Goal: Task Accomplishment & Management: Manage account settings

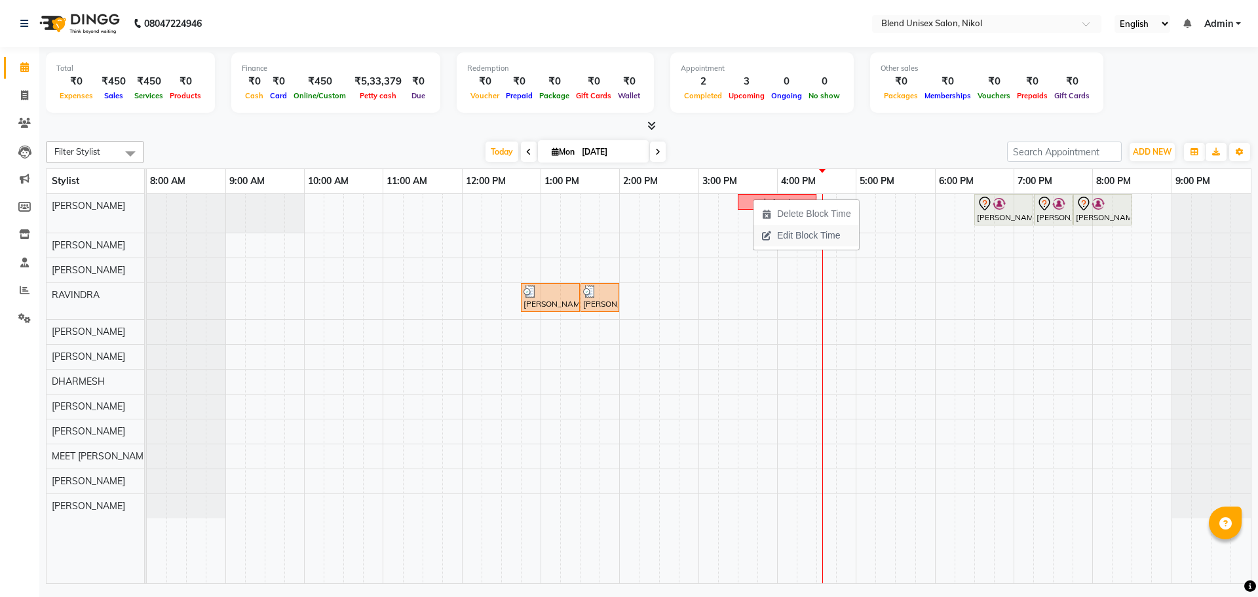
click at [784, 232] on span "Edit Block Time" at bounding box center [808, 236] width 63 height 14
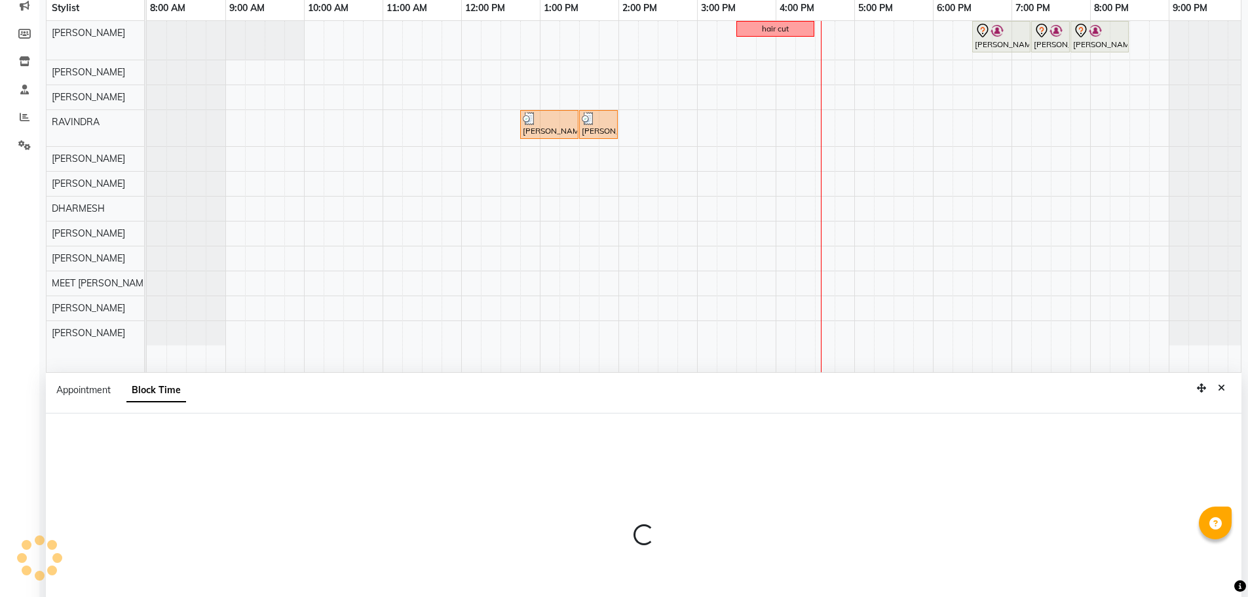
scroll to position [247, 0]
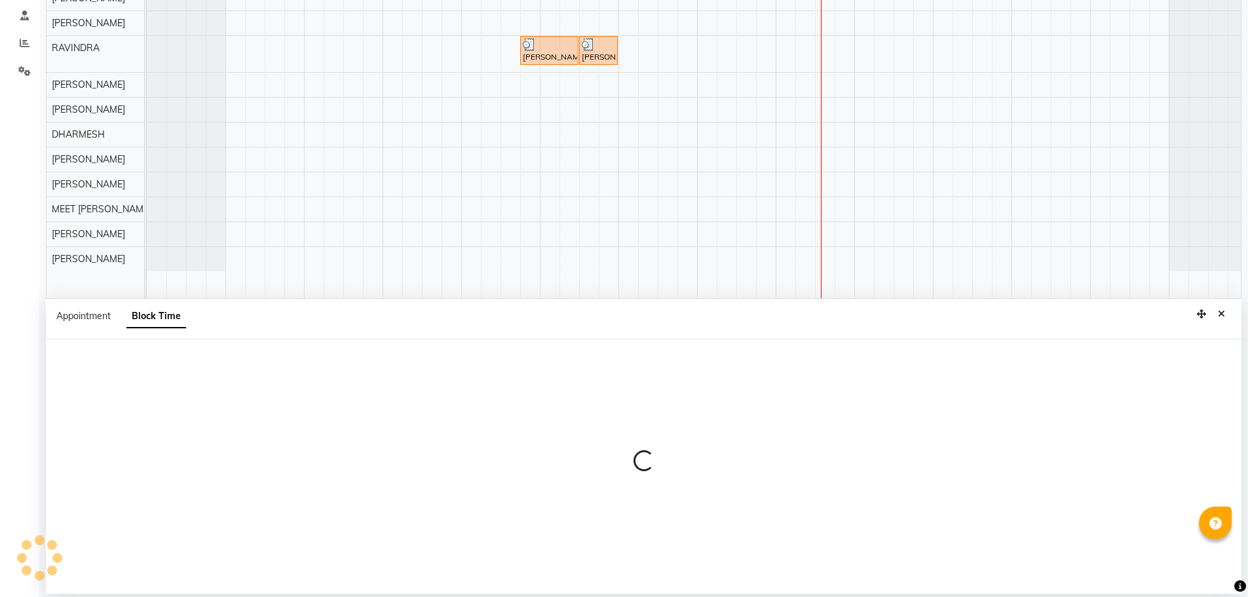
select select "45624"
select select "930"
select select "990"
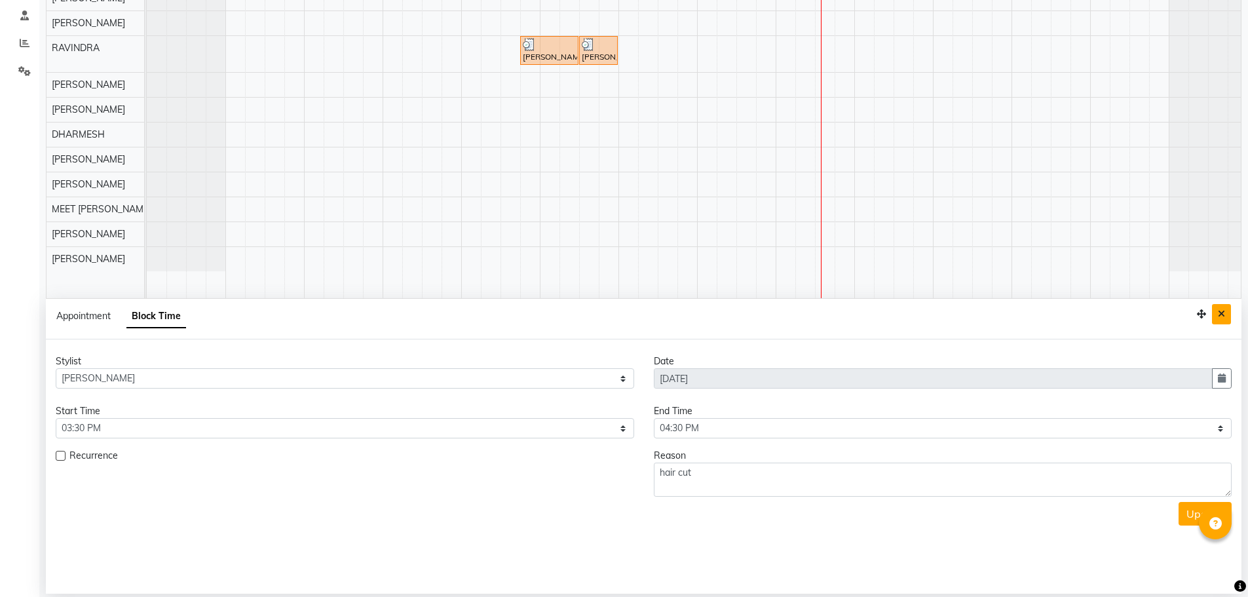
click at [1224, 311] on icon "Close" at bounding box center [1221, 313] width 7 height 9
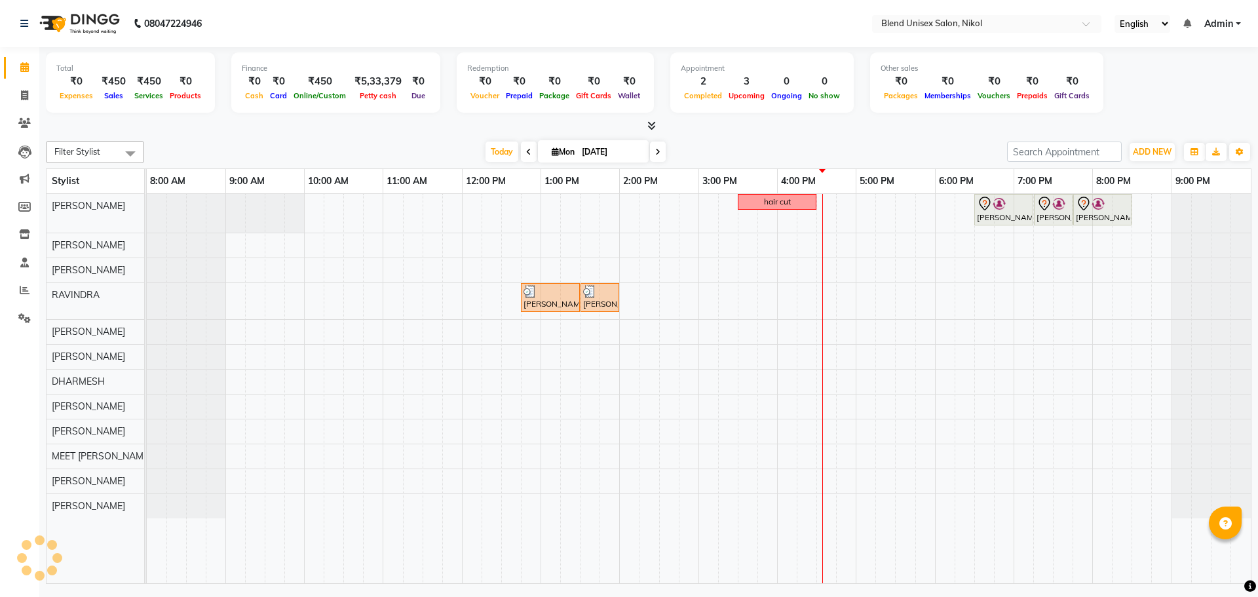
scroll to position [0, 0]
click at [789, 219] on span "Delete Block Time" at bounding box center [813, 216] width 74 height 14
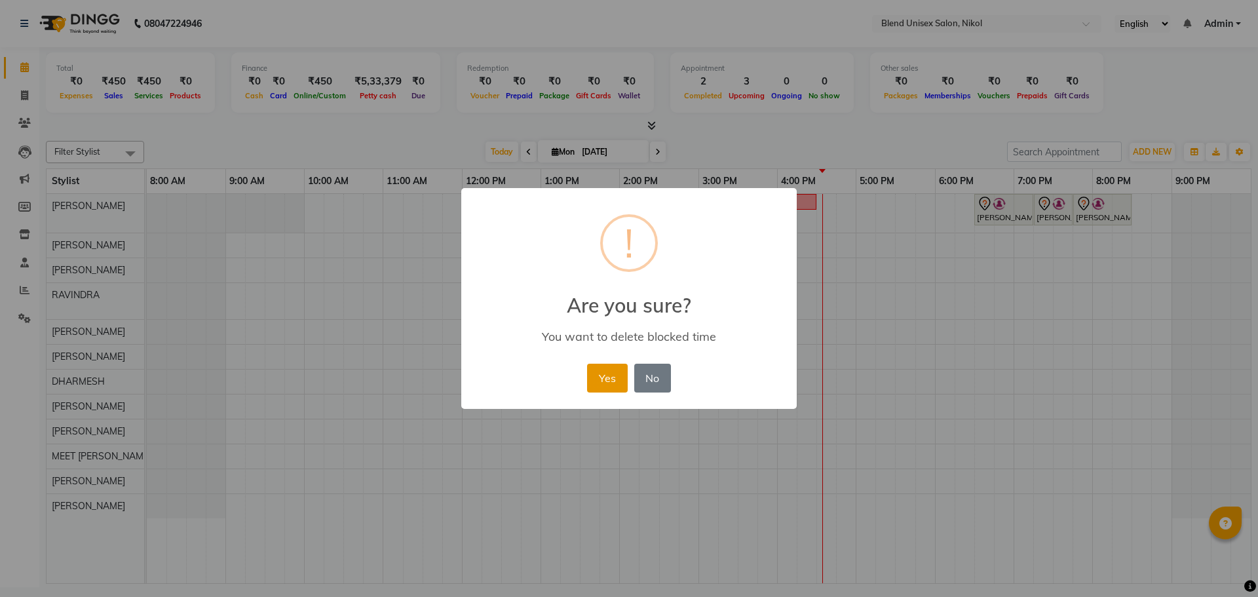
click at [605, 380] on button "Yes" at bounding box center [607, 378] width 40 height 29
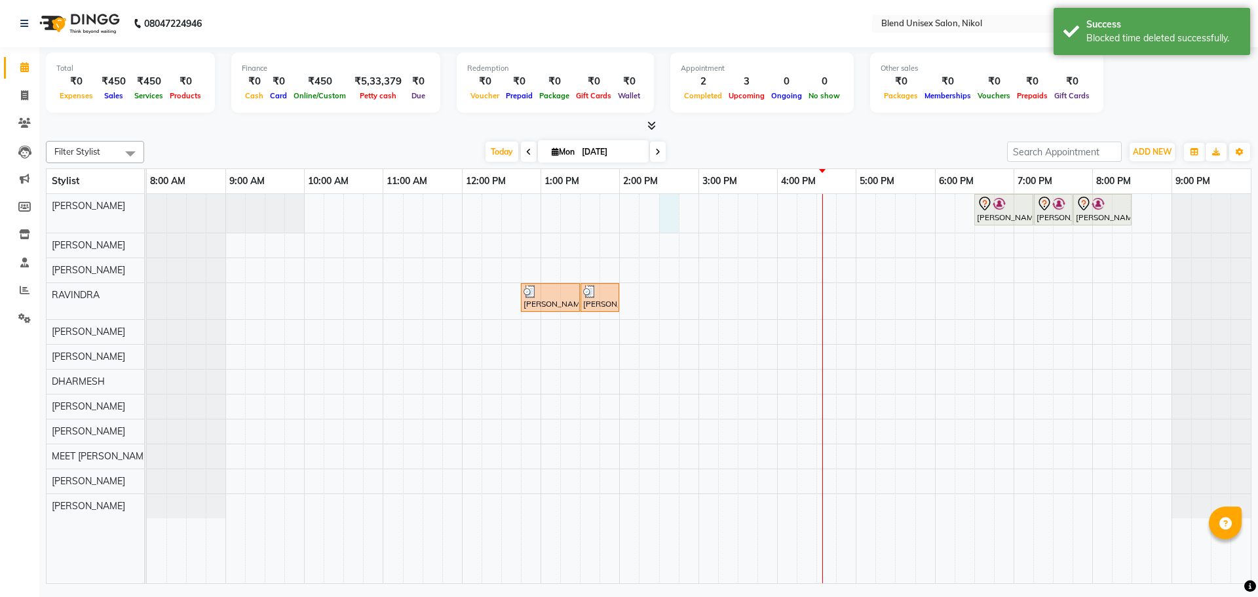
select select "45624"
select select "tentative"
select select "870"
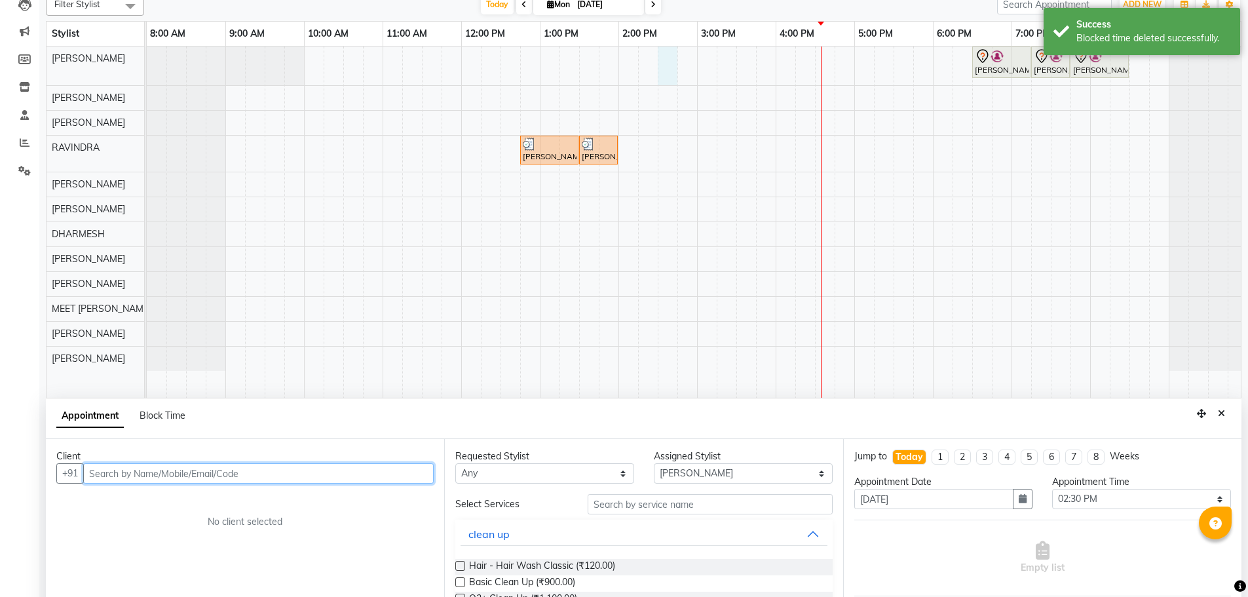
scroll to position [247, 0]
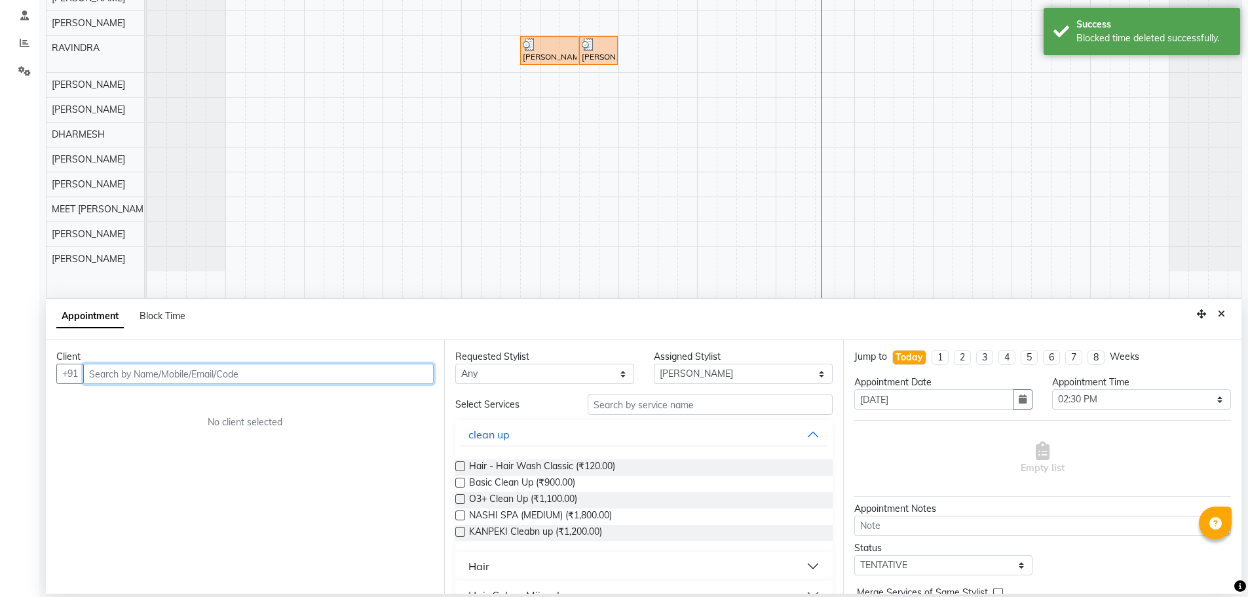
click at [123, 369] on input "text" at bounding box center [258, 374] width 350 height 20
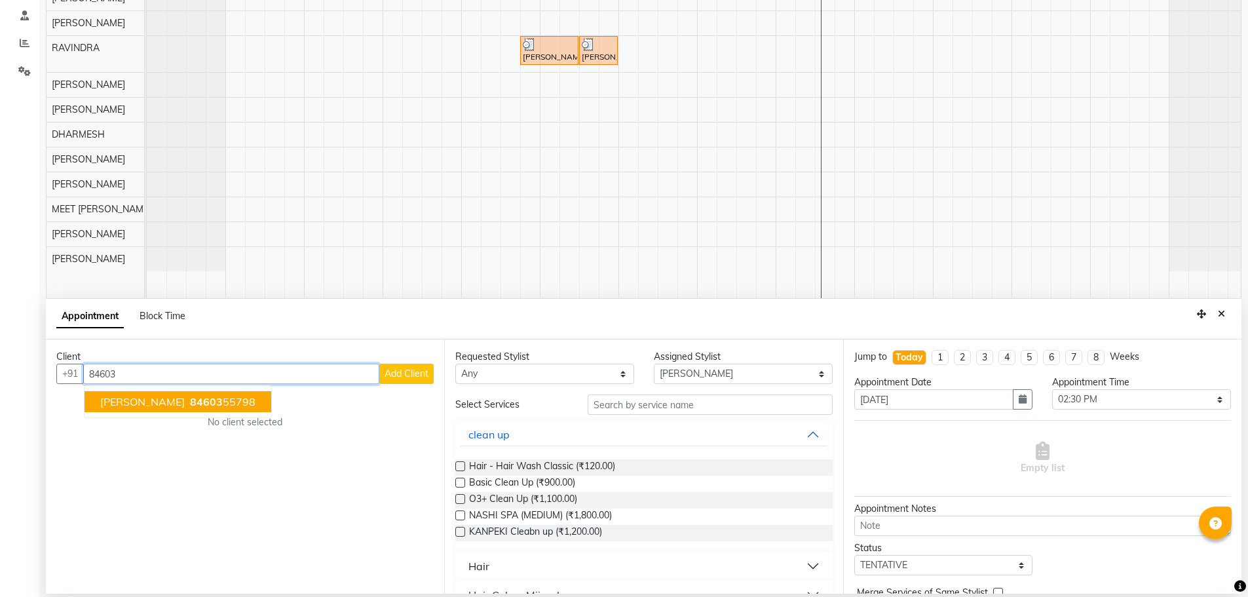
click at [135, 407] on button "[PERSON_NAME] 84603 55798" at bounding box center [178, 401] width 187 height 21
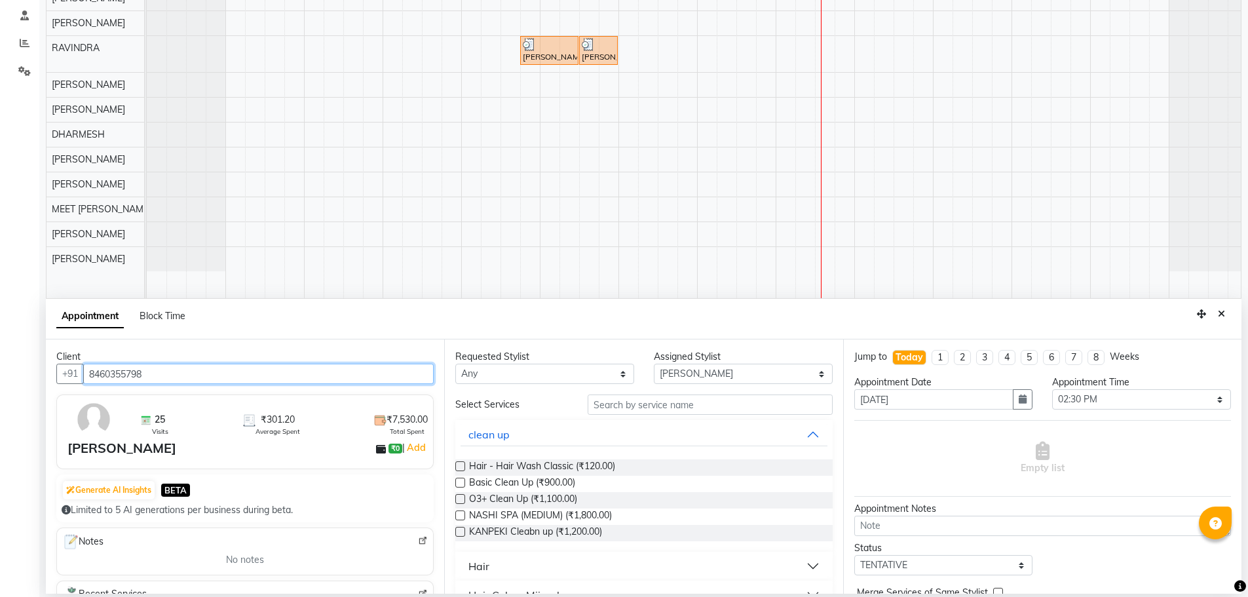
type input "8460355798"
drag, startPoint x: 500, startPoint y: 370, endPoint x: 503, endPoint y: 388, distance: 17.9
click at [500, 370] on select "Any AJAY NAI [PERSON_NAME] [PERSON_NAME] [PERSON_NAME] MEET [PERSON_NAME] [PERS…" at bounding box center [544, 374] width 179 height 20
select select "45624"
click at [455, 364] on select "Any AJAY NAI [PERSON_NAME] [PERSON_NAME] [PERSON_NAME] MEET [PERSON_NAME] [PERS…" at bounding box center [544, 374] width 179 height 20
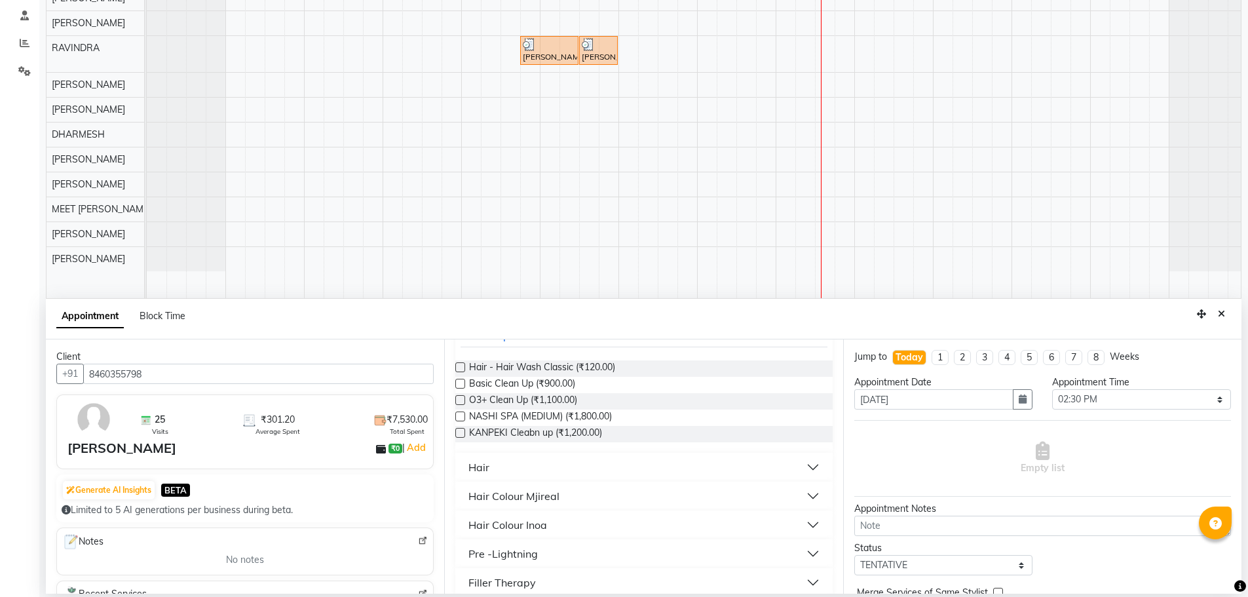
scroll to position [131, 0]
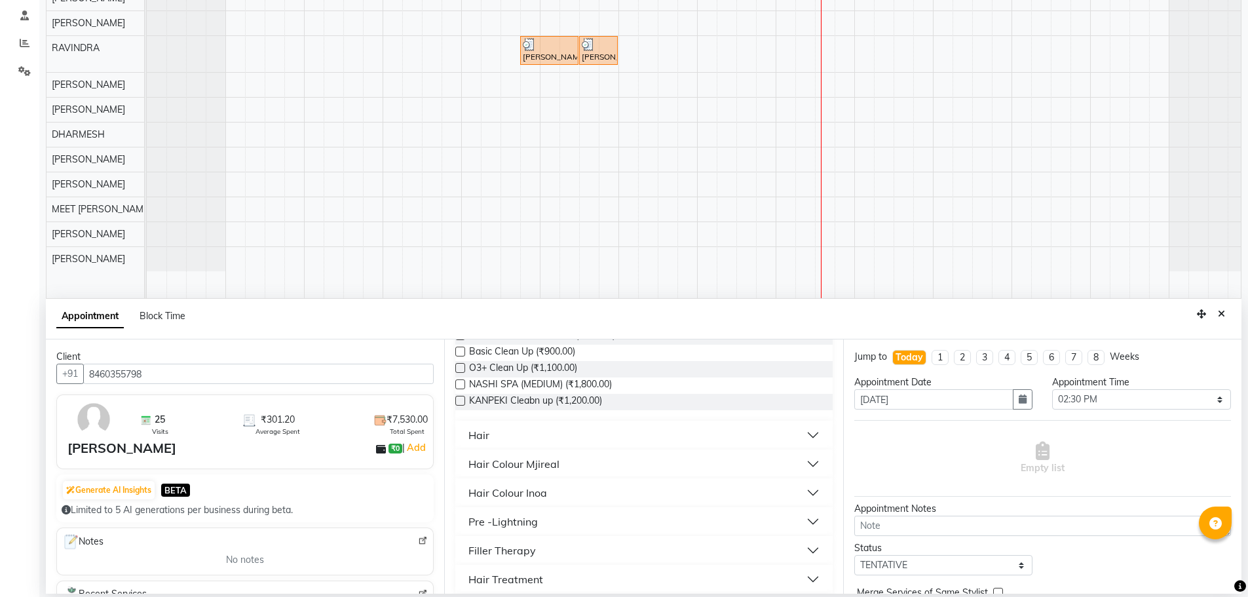
click at [483, 430] on div "Hair" at bounding box center [478, 435] width 21 height 16
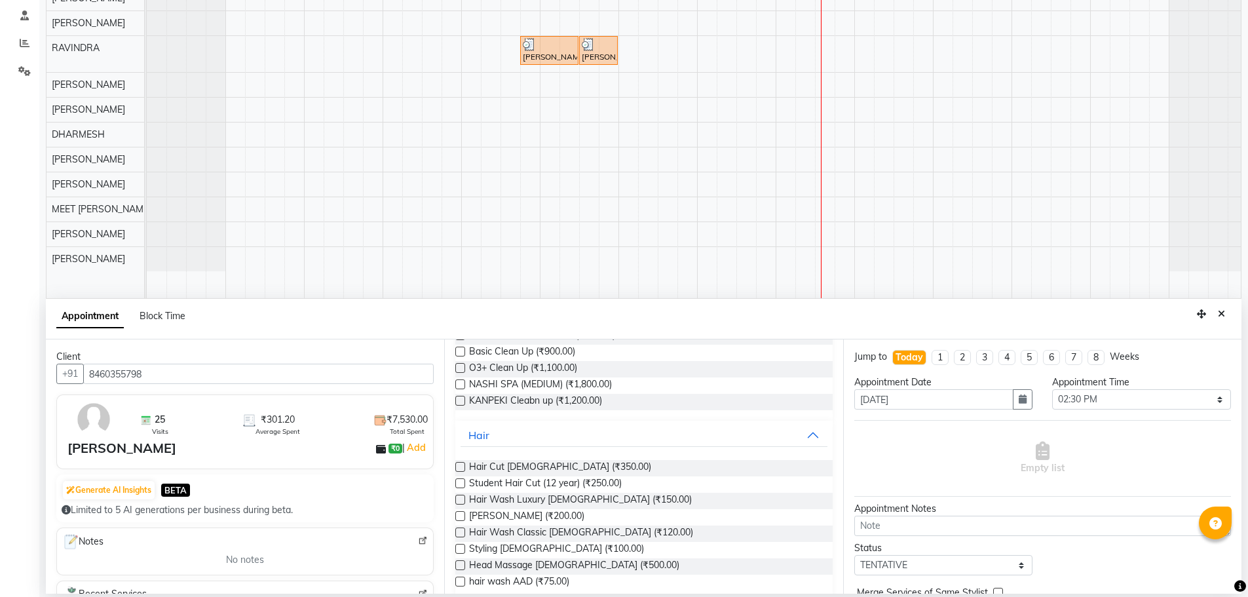
click at [458, 464] on label at bounding box center [460, 467] width 10 height 10
click at [458, 464] on input "checkbox" at bounding box center [459, 468] width 9 height 9
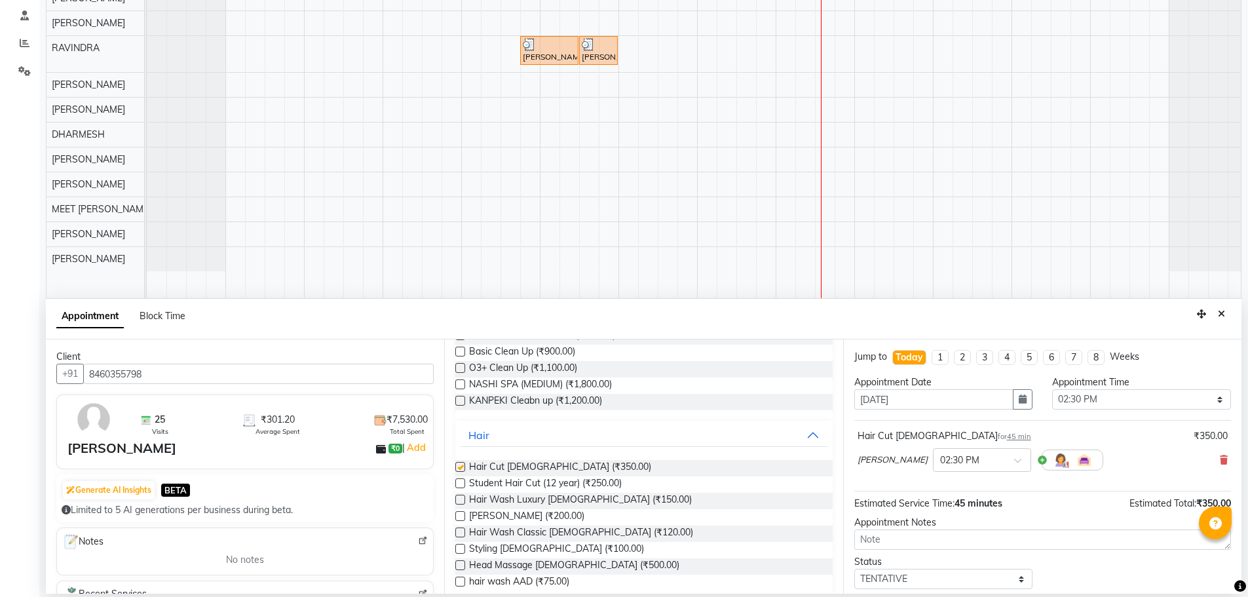
checkbox input "false"
click at [460, 519] on label at bounding box center [460, 516] width 10 height 10
click at [460, 519] on input "checkbox" at bounding box center [459, 517] width 9 height 9
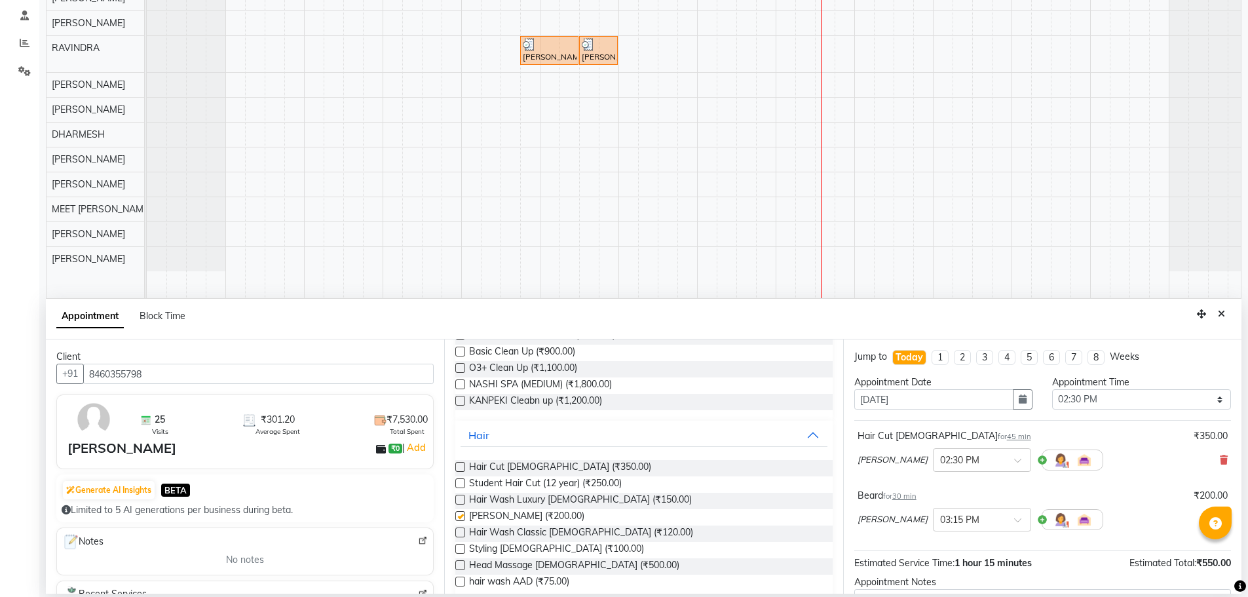
checkbox input "false"
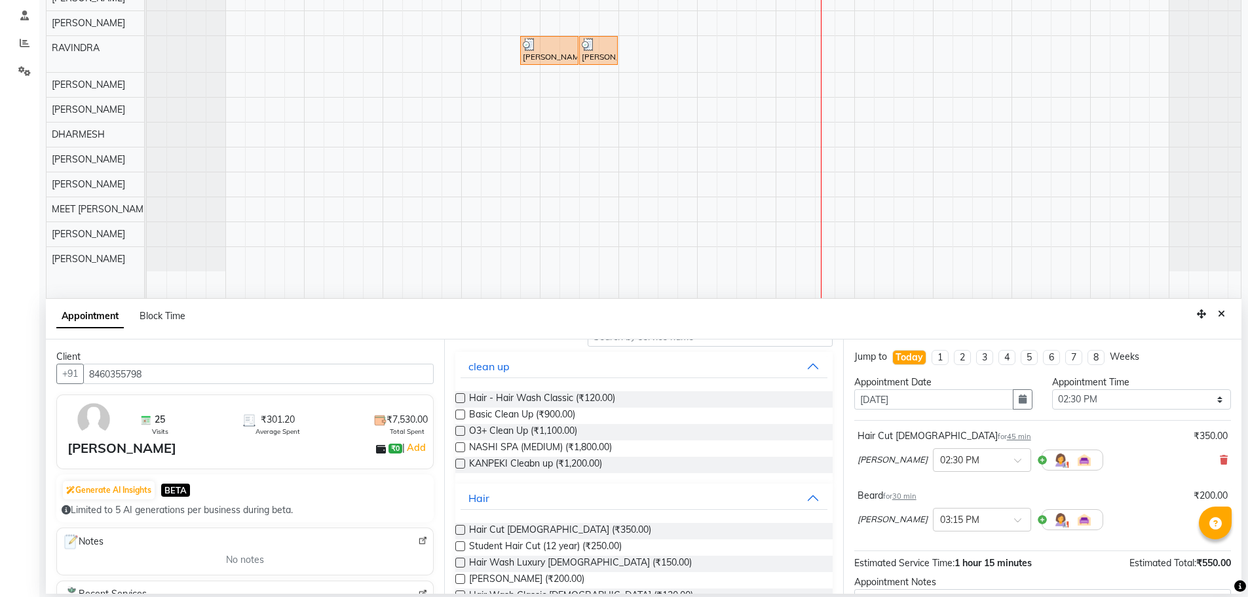
scroll to position [0, 0]
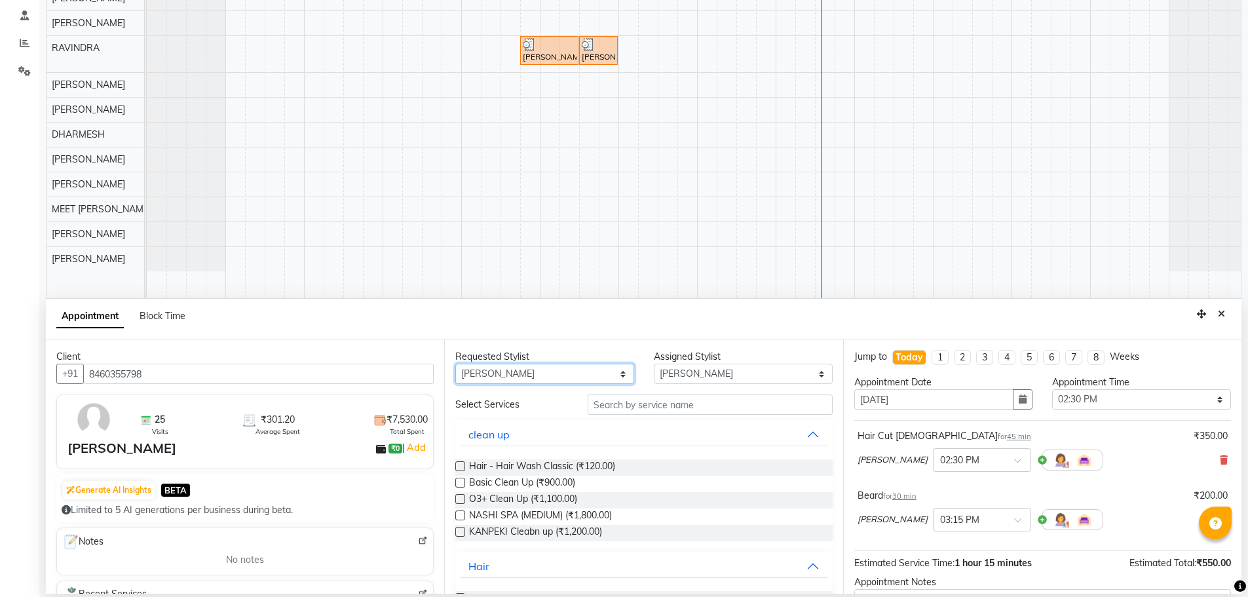
click at [542, 370] on select "Any AJAY NAI [PERSON_NAME] [PERSON_NAME] [PERSON_NAME] MEET [PERSON_NAME] [PERS…" at bounding box center [544, 374] width 179 height 20
select select "84260"
click at [455, 364] on select "Any AJAY NAI [PERSON_NAME] [PERSON_NAME] [PERSON_NAME] MEET [PERSON_NAME] [PERS…" at bounding box center [544, 374] width 179 height 20
select select "84260"
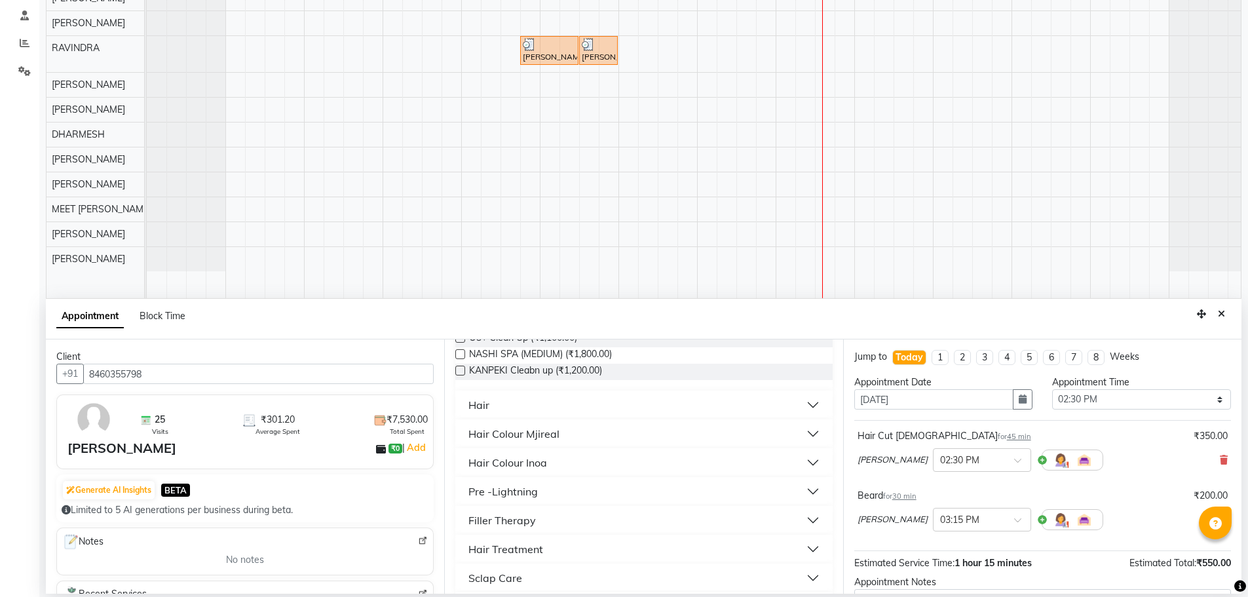
scroll to position [197, 0]
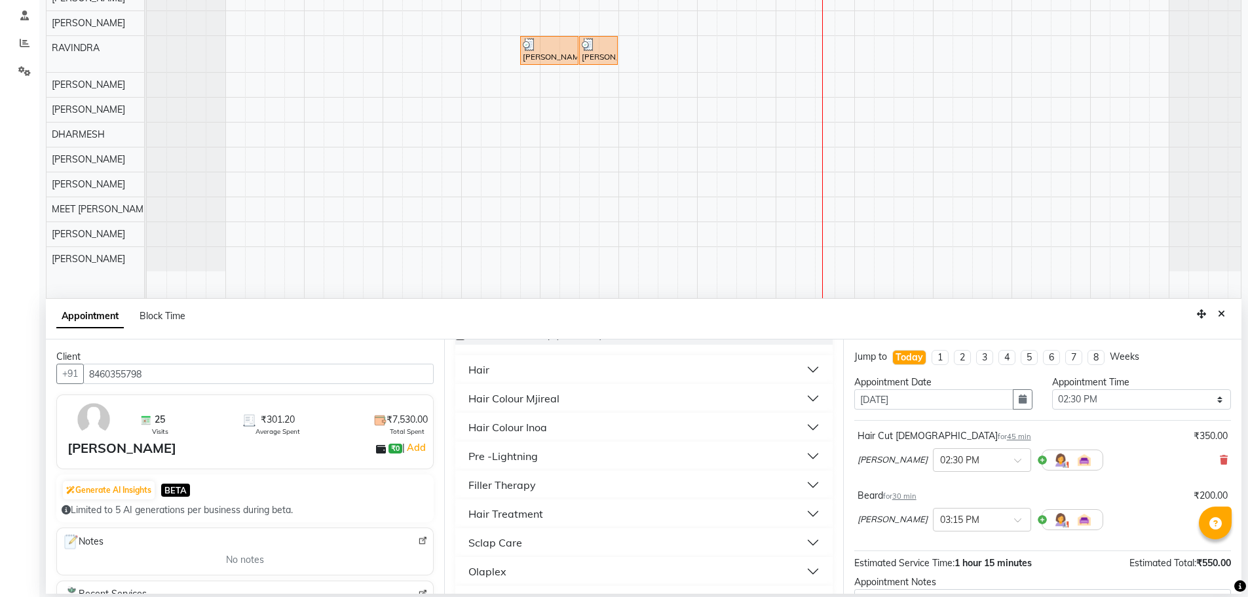
click at [486, 368] on div "Hair" at bounding box center [478, 370] width 21 height 16
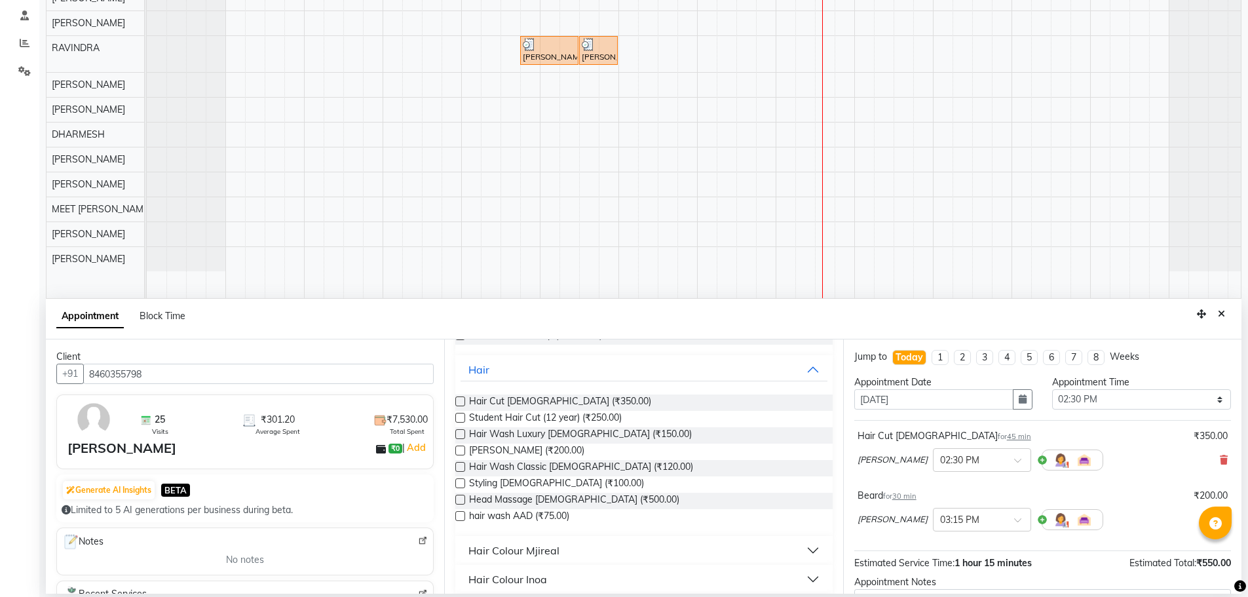
click at [458, 498] on label at bounding box center [460, 500] width 10 height 10
click at [458, 498] on input "checkbox" at bounding box center [459, 501] width 9 height 9
checkbox input "false"
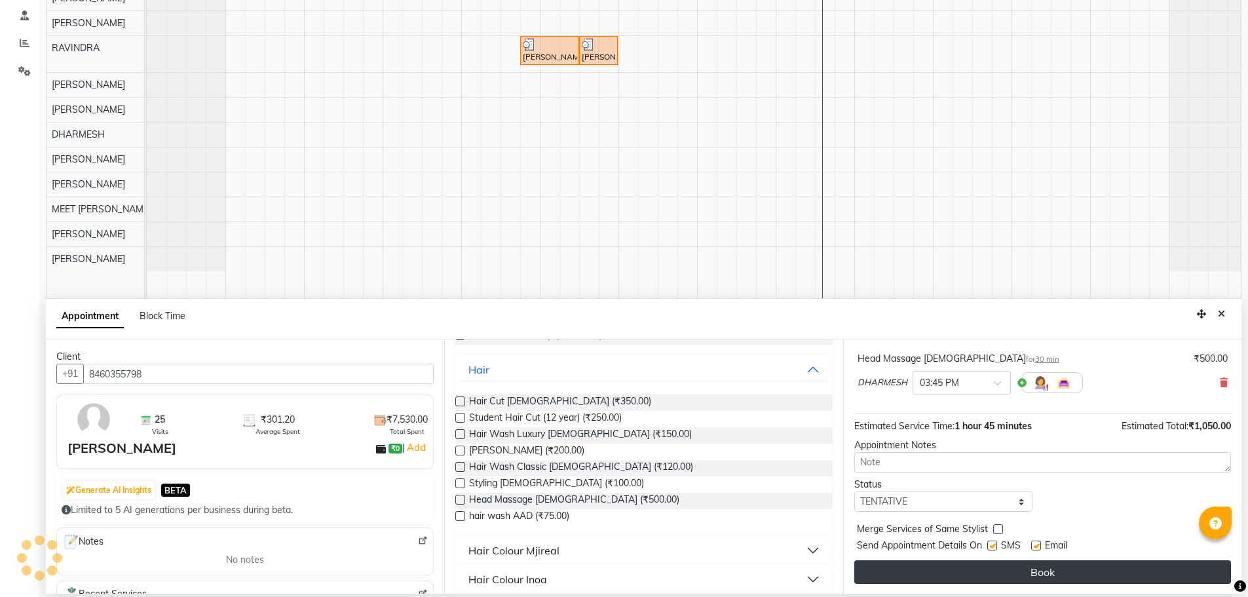
click at [923, 576] on button "Book" at bounding box center [1042, 572] width 377 height 24
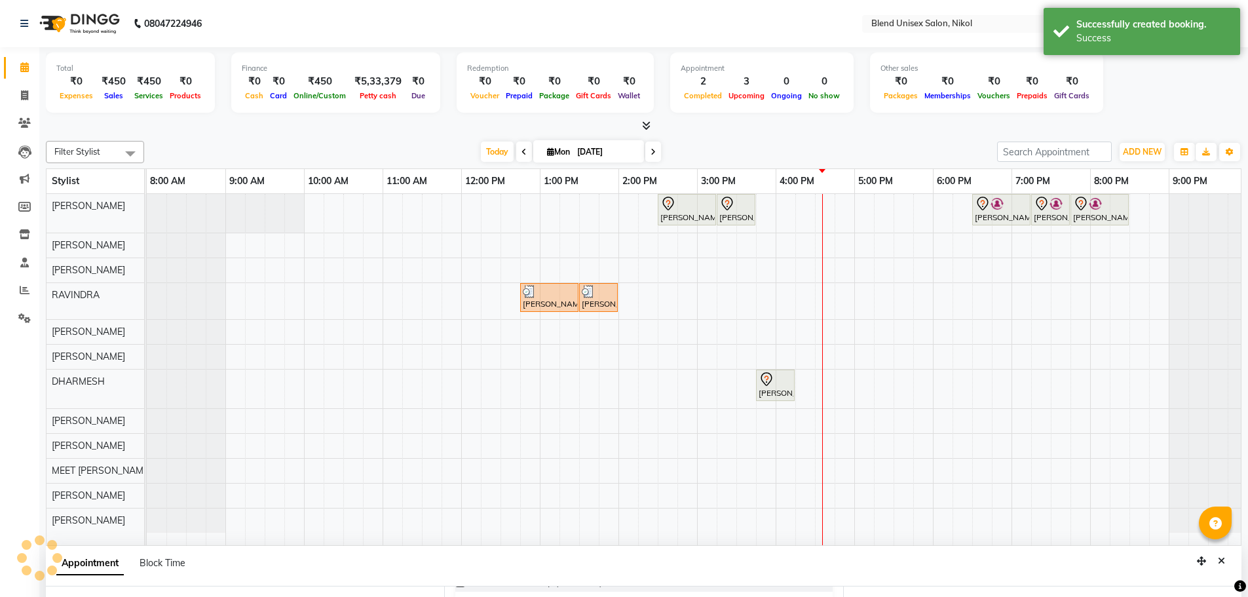
scroll to position [210, 0]
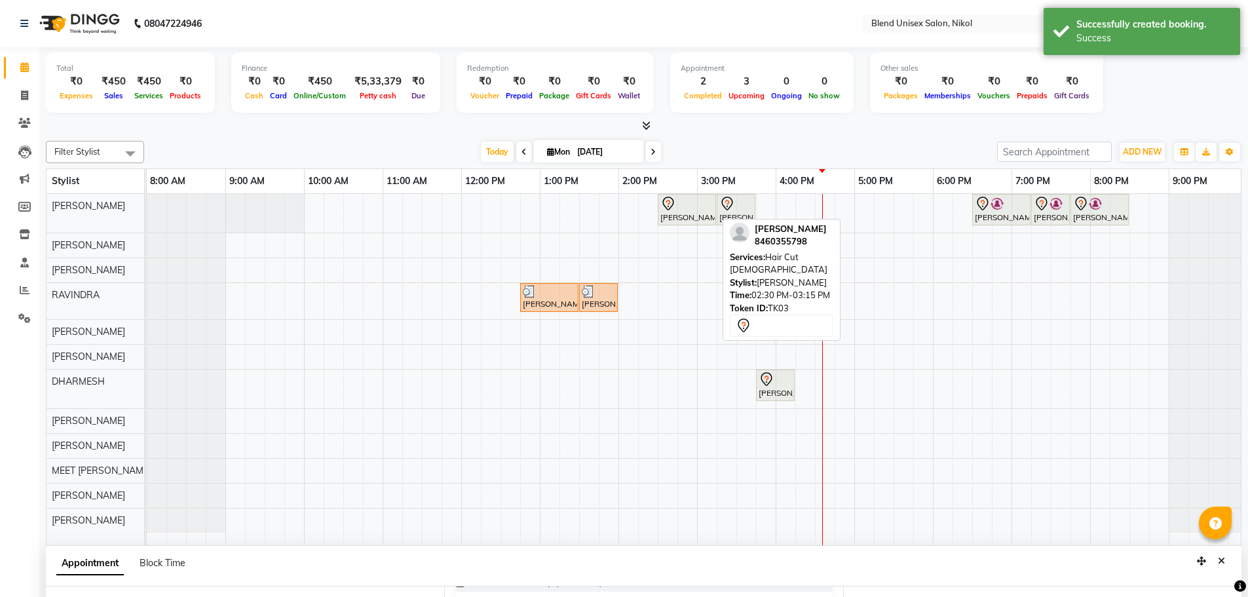
click at [686, 212] on div "[PERSON_NAME], TK03, 02:30 PM-03:15 PM, Hair Cut [DEMOGRAPHIC_DATA]" at bounding box center [687, 210] width 56 height 28
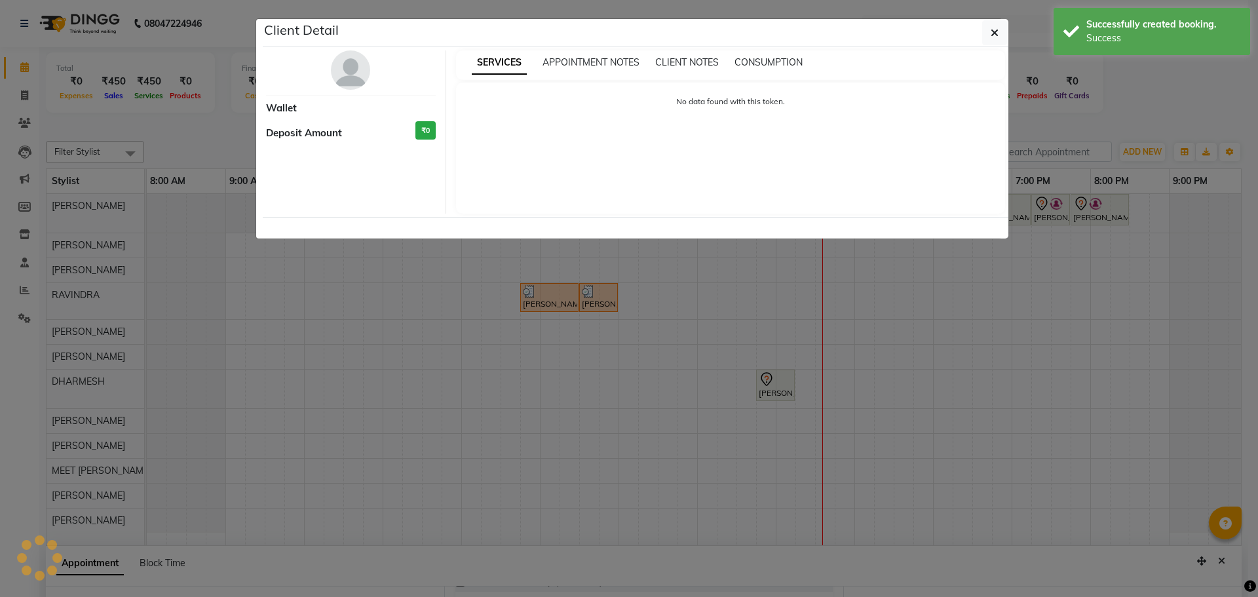
select select "7"
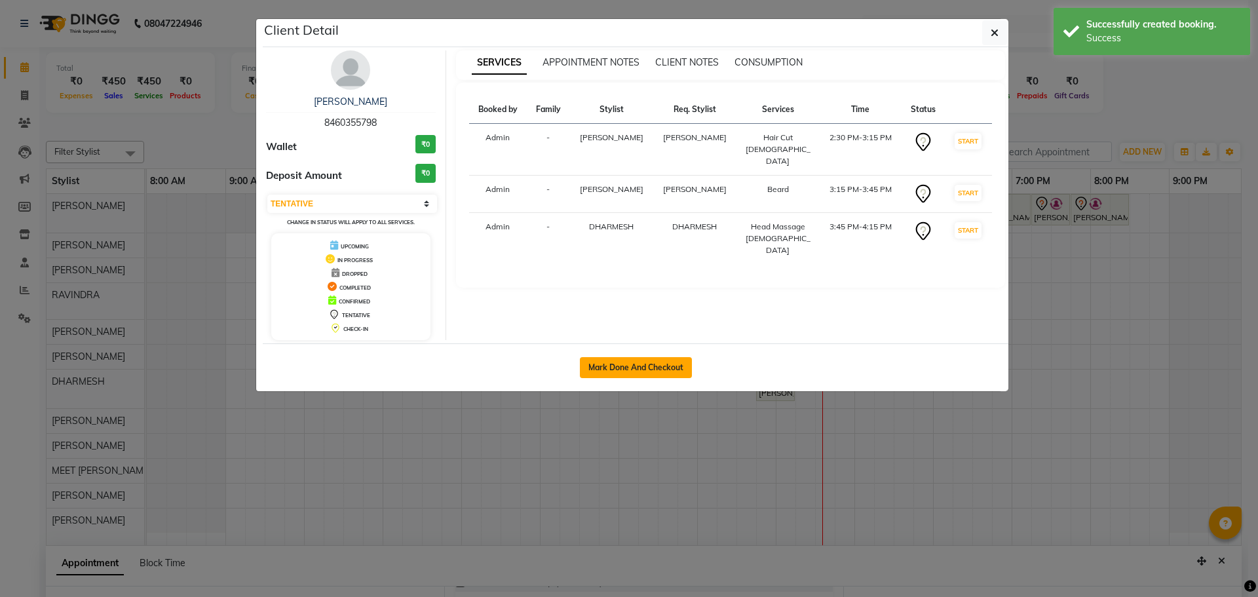
click at [641, 373] on button "Mark Done And Checkout" at bounding box center [636, 367] width 112 height 21
select select "service"
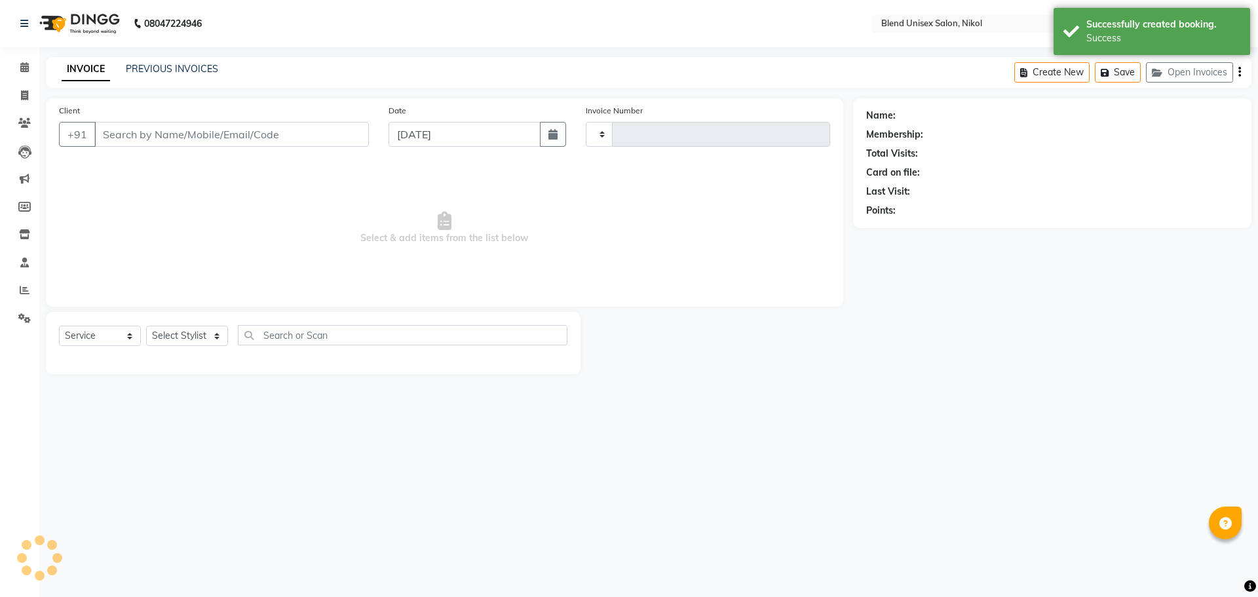
type input "2280"
select select "6213"
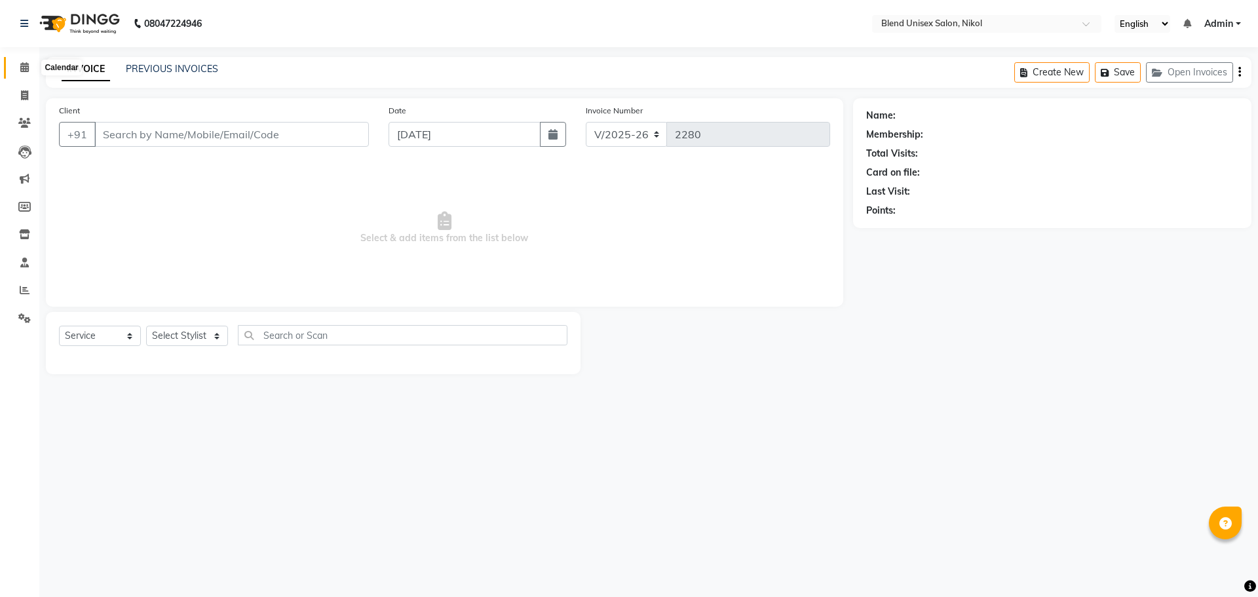
click at [22, 64] on icon at bounding box center [24, 67] width 9 height 10
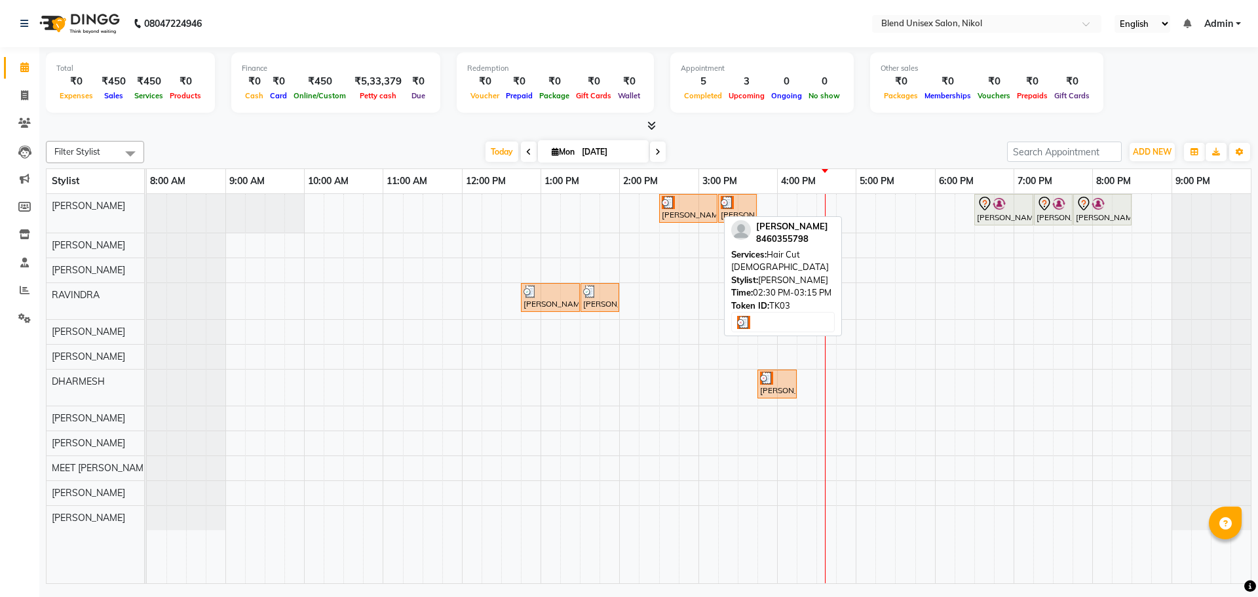
click at [682, 208] on div at bounding box center [688, 202] width 53 height 13
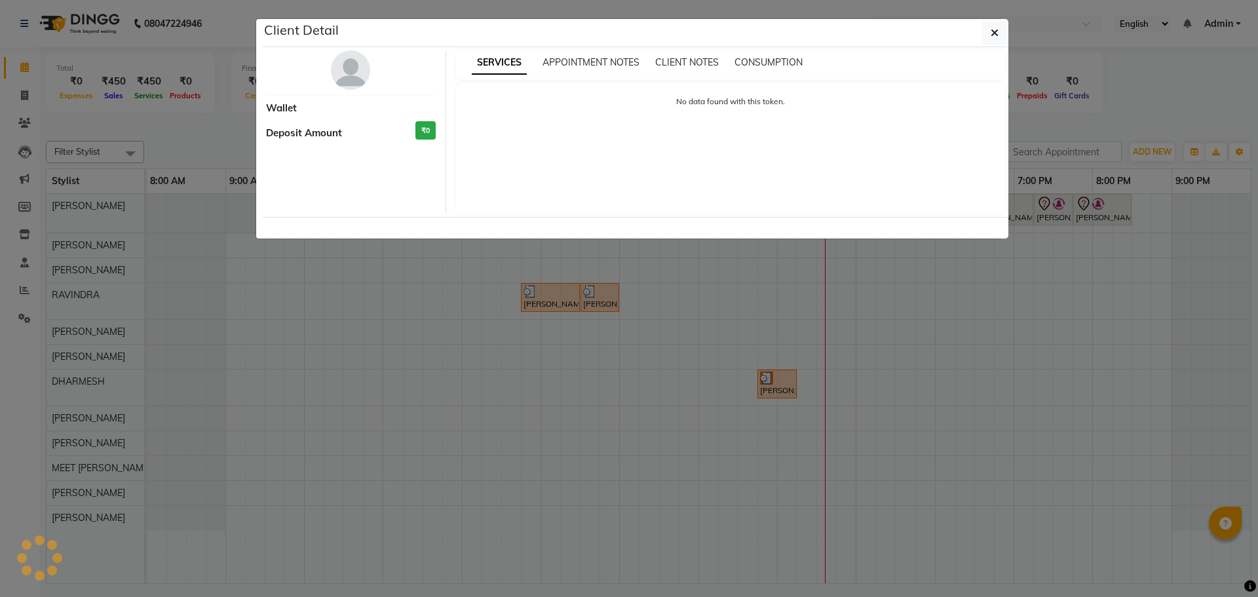
select select "3"
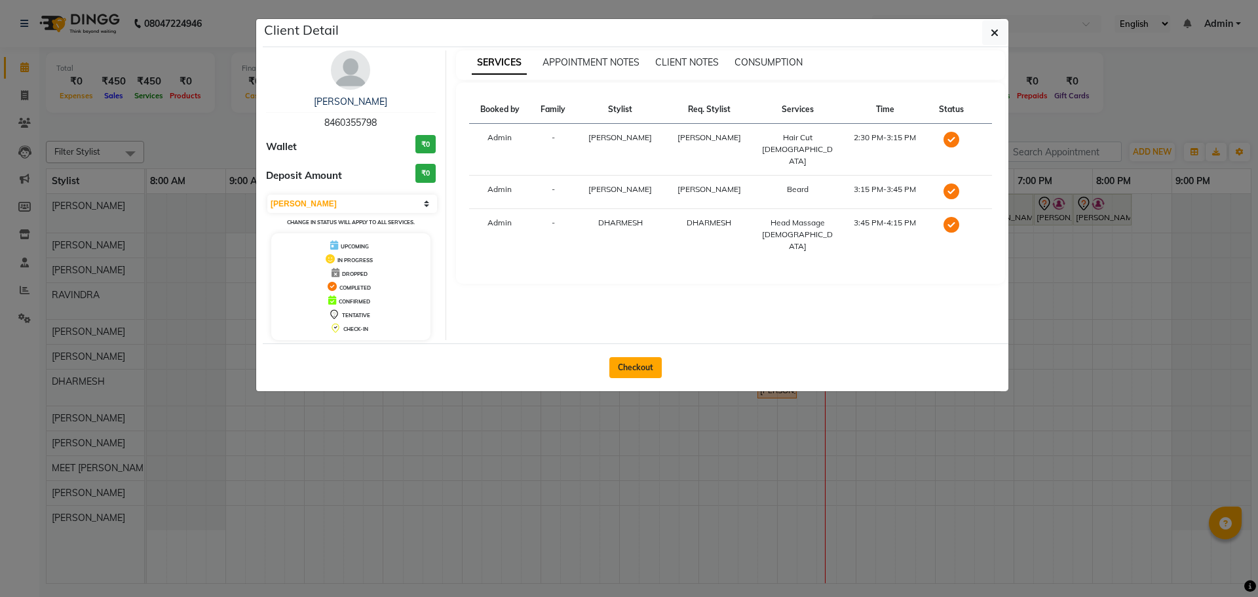
click at [644, 362] on button "Checkout" at bounding box center [635, 367] width 52 height 21
select select "service"
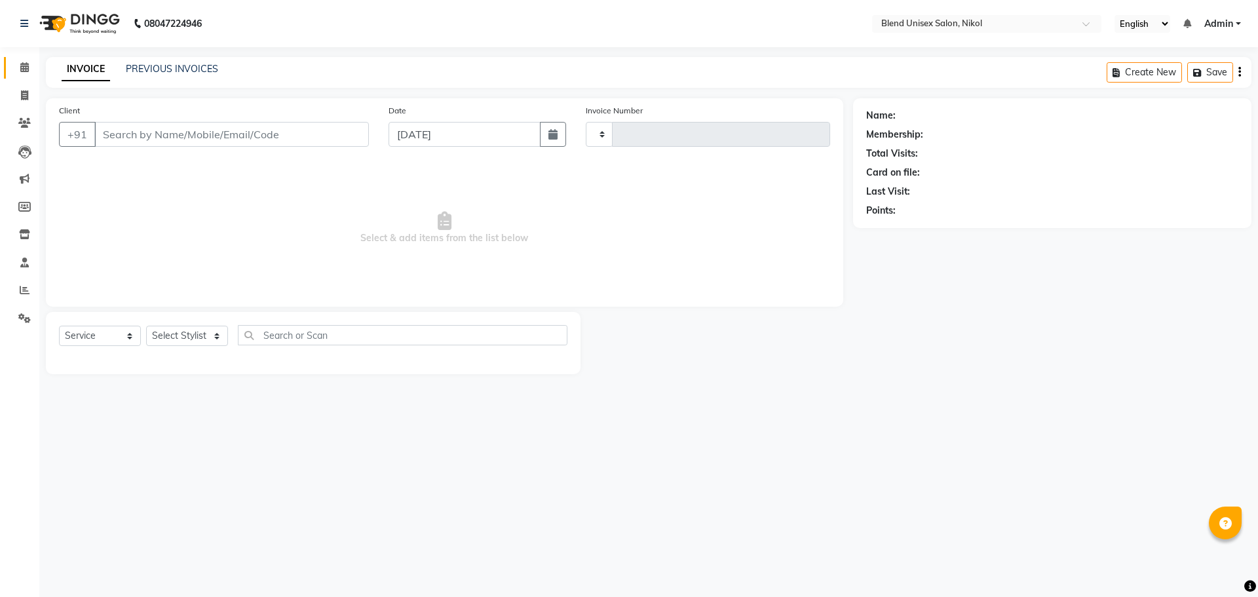
type input "2280"
select select "6213"
type input "8460355798"
select select "84260"
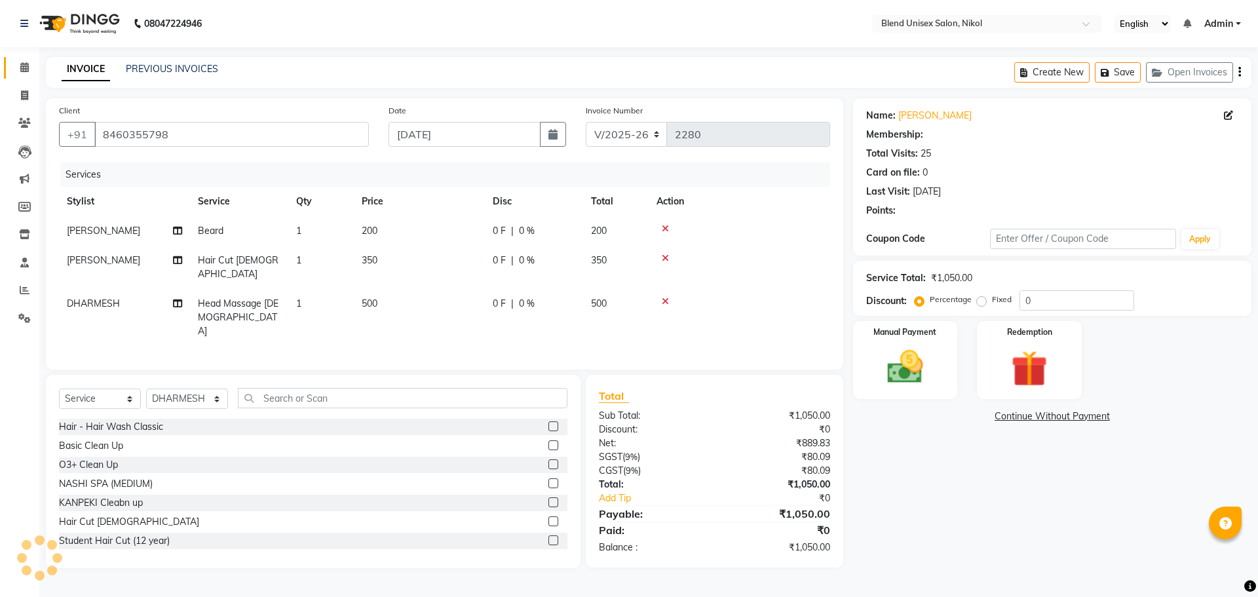
select select "1: Object"
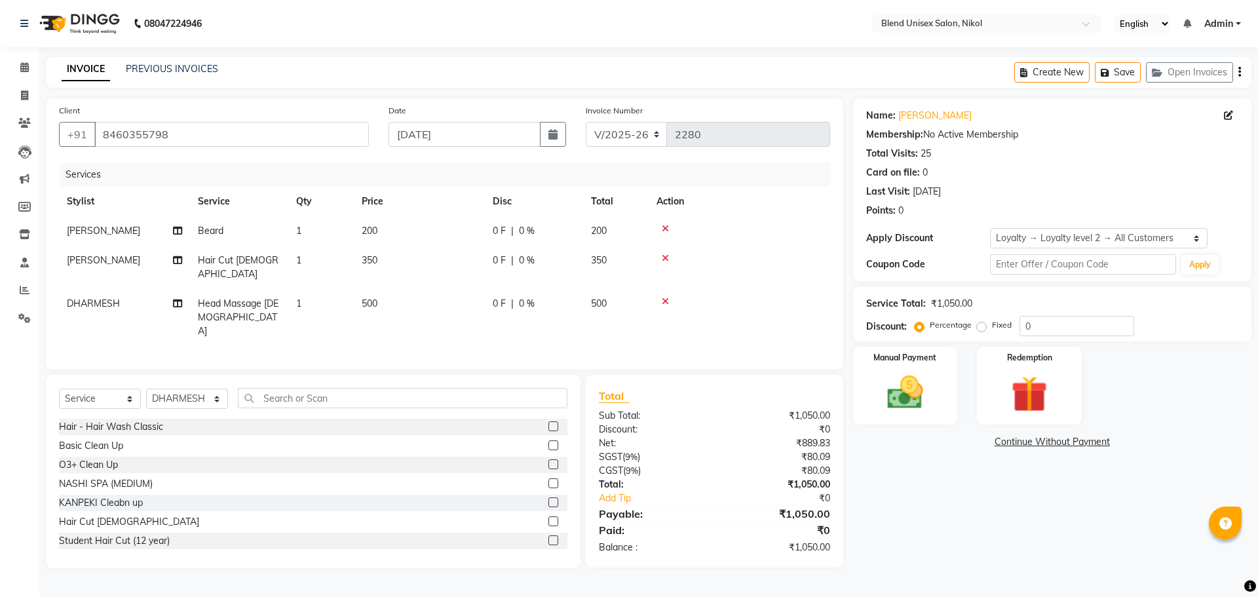
click at [366, 228] on span "200" at bounding box center [370, 231] width 16 height 12
select select "45624"
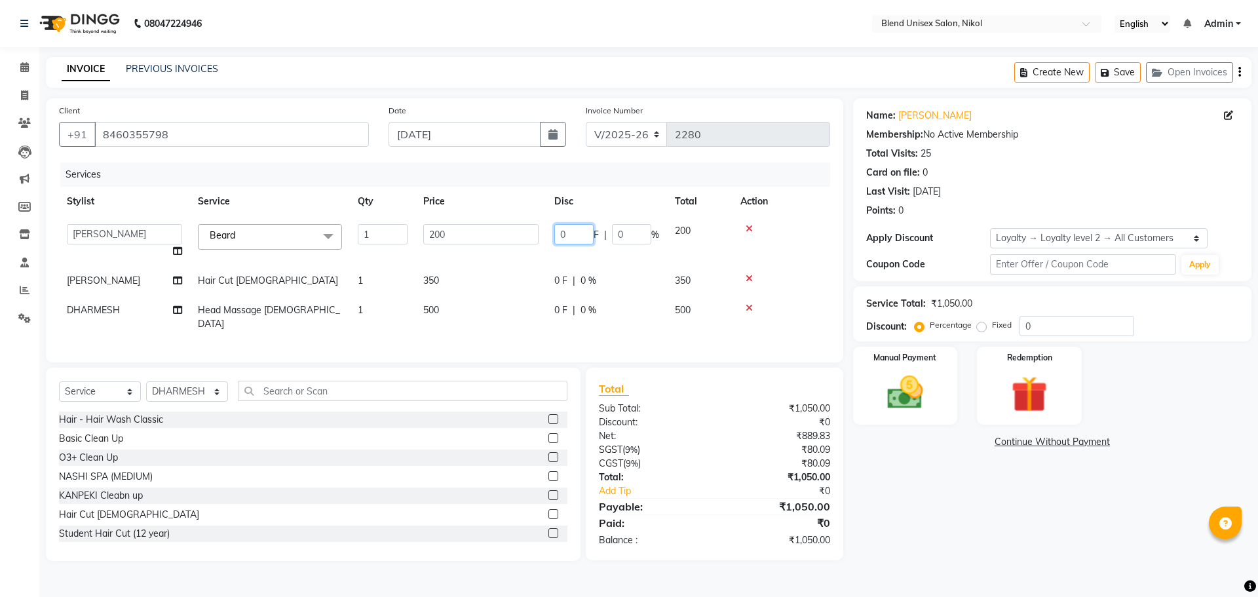
click at [590, 231] on input "0" at bounding box center [573, 234] width 39 height 20
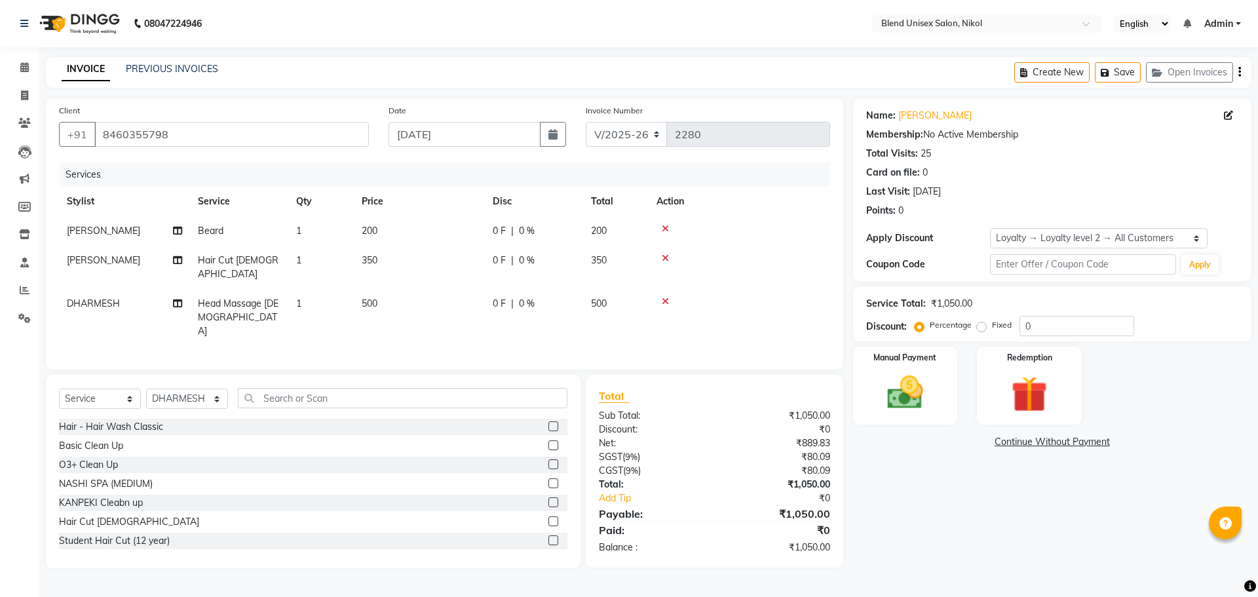
click at [548, 225] on div "0 F | 0 %" at bounding box center [534, 231] width 83 height 14
select select "45624"
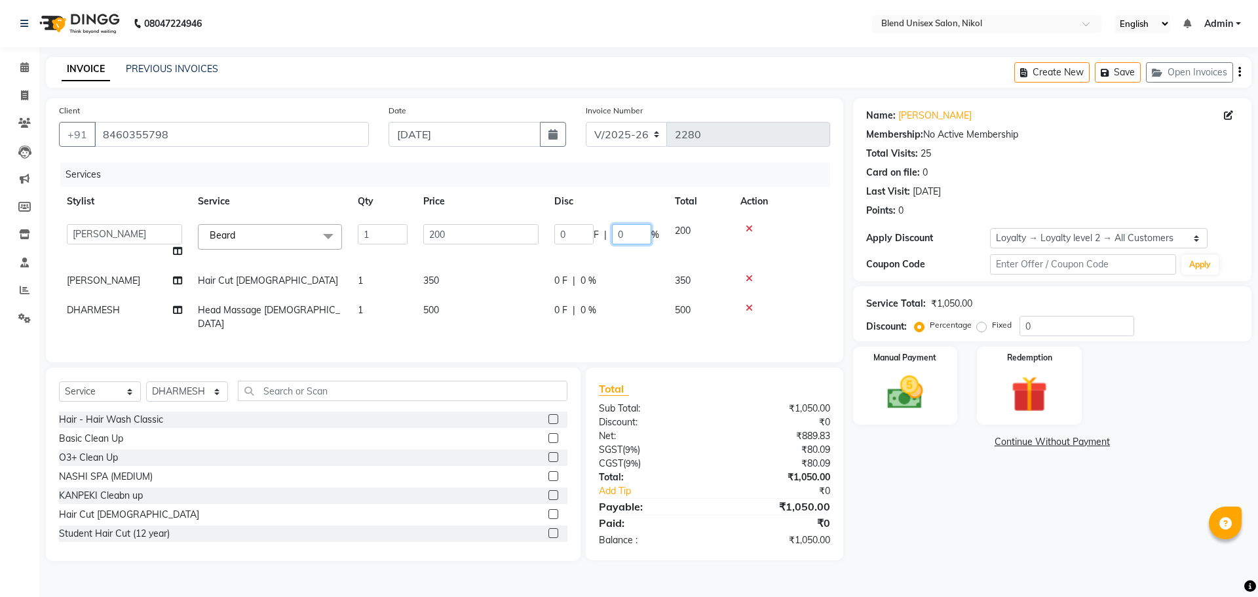
drag, startPoint x: 632, startPoint y: 233, endPoint x: 573, endPoint y: 233, distance: 59.0
click at [575, 233] on div "0 F | 0 %" at bounding box center [606, 234] width 105 height 20
type input "20"
click at [630, 268] on tr "[PERSON_NAME] Hair Cut [DEMOGRAPHIC_DATA] 1 350 0 F | 0 % 350" at bounding box center [444, 280] width 771 height 29
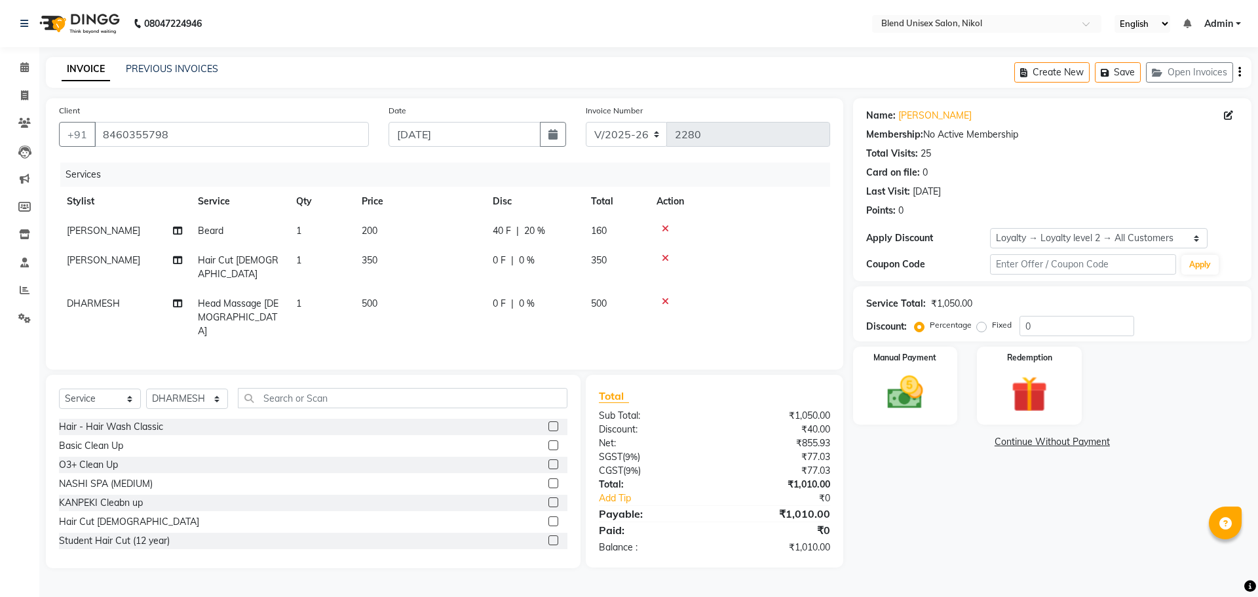
click at [515, 261] on div "0 F | 0 %" at bounding box center [534, 261] width 83 height 14
select select "45624"
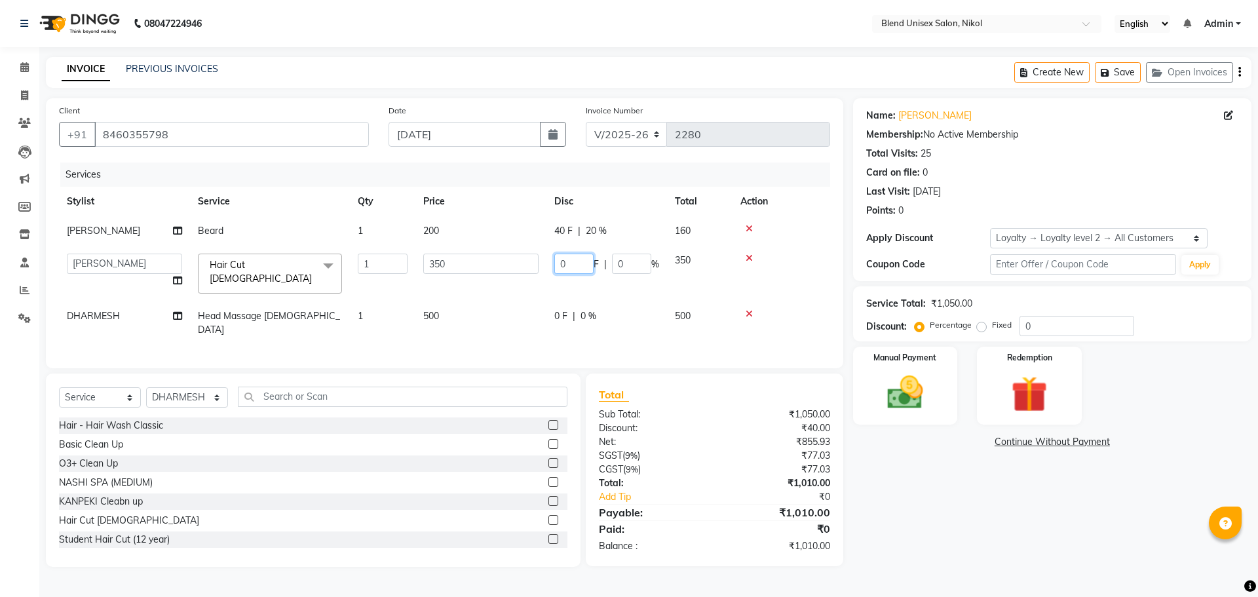
drag, startPoint x: 575, startPoint y: 257, endPoint x: 537, endPoint y: 262, distance: 38.3
click at [538, 262] on tr "AJAY NAI AYESHA [PERSON_NAME] [PERSON_NAME] [PERSON_NAME] MEET [PERSON_NAME] [P…" at bounding box center [444, 274] width 771 height 56
type input "50"
click at [516, 303] on tr "[PERSON_NAME] Head Massage [DEMOGRAPHIC_DATA] 1 500 0 F | 0 % 500" at bounding box center [444, 322] width 771 height 43
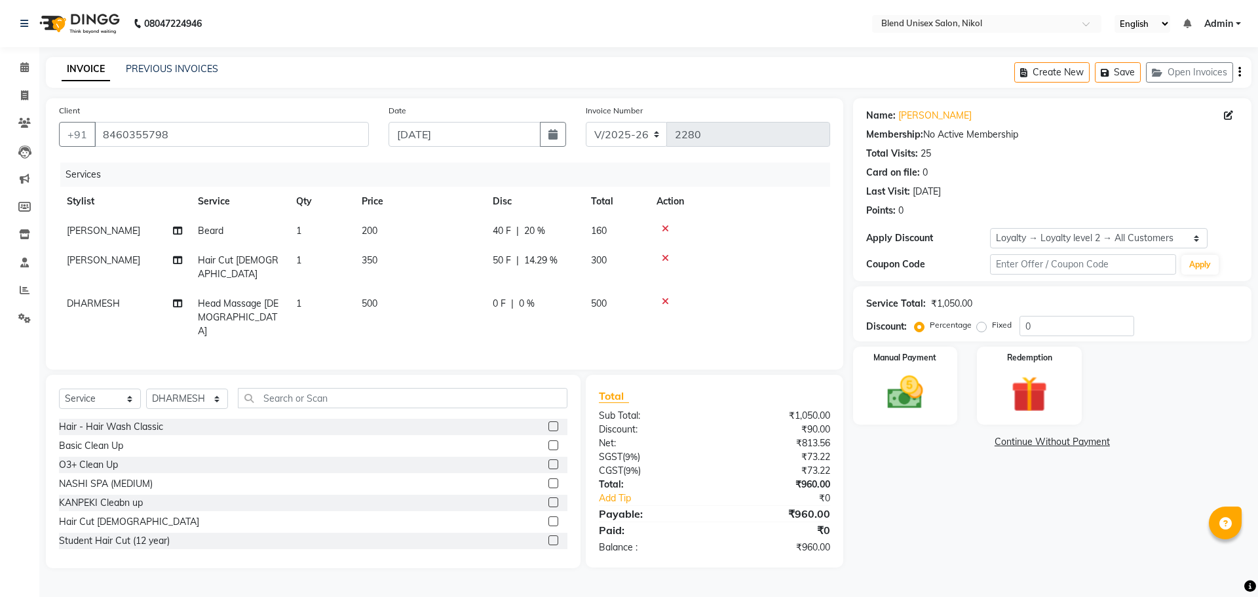
click at [506, 289] on td "0 F | 0 %" at bounding box center [534, 317] width 98 height 57
select select "84260"
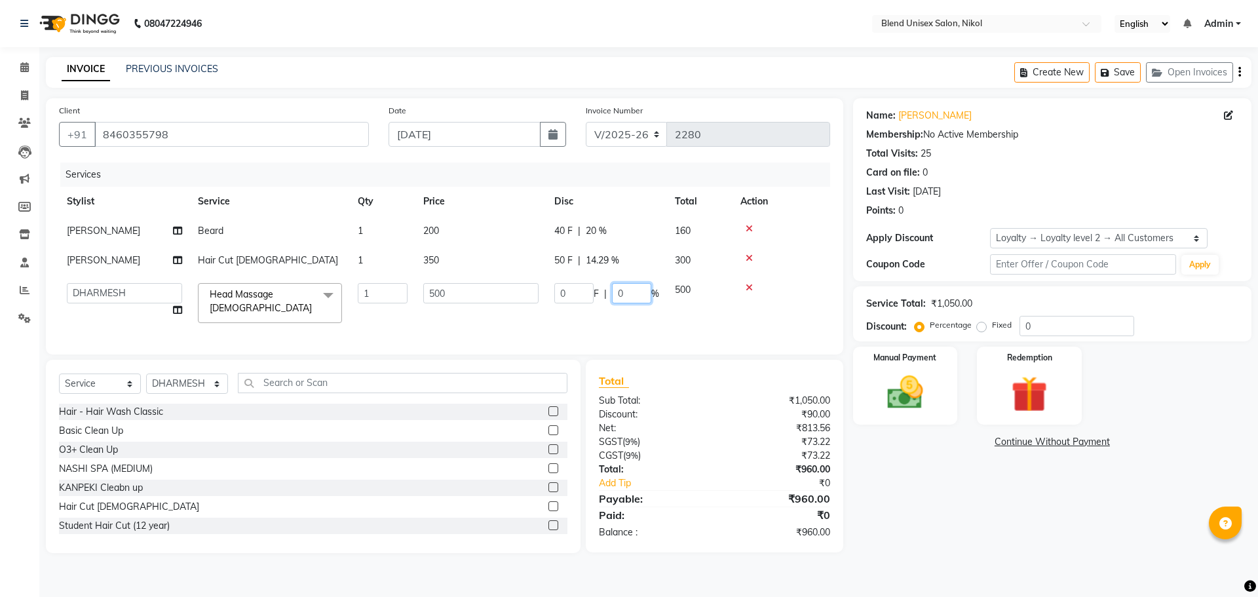
drag, startPoint x: 635, startPoint y: 288, endPoint x: 615, endPoint y: 295, distance: 20.7
click at [615, 295] on input "0" at bounding box center [631, 293] width 39 height 20
type input "20"
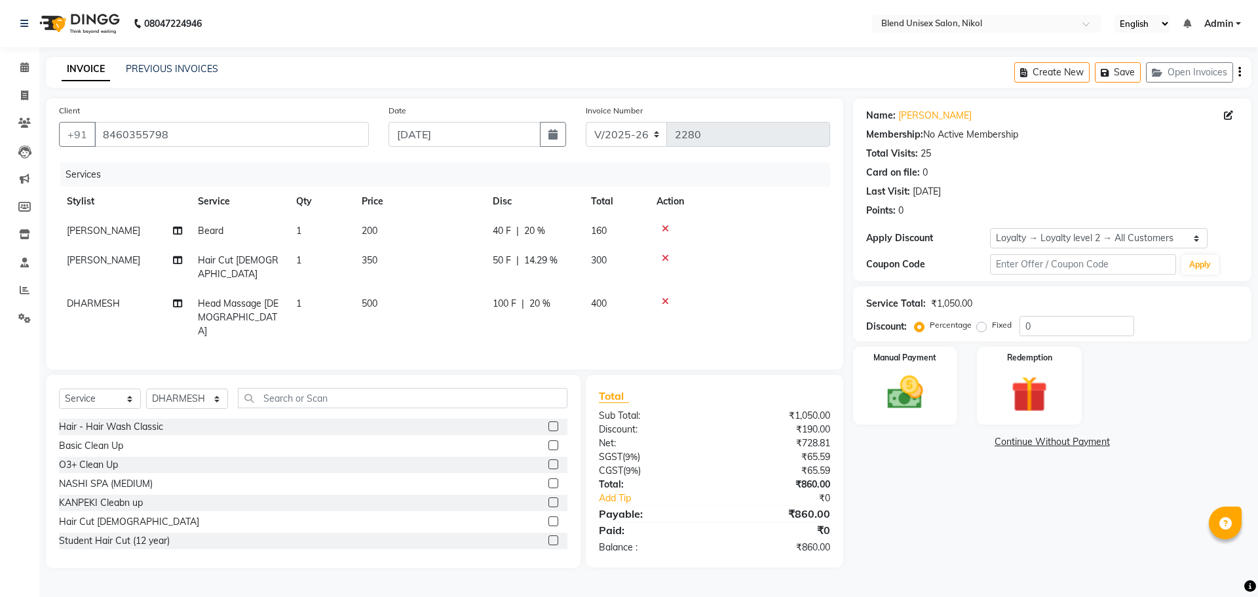
click at [716, 316] on tr "[PERSON_NAME] Head Massage [DEMOGRAPHIC_DATA] 1 500 100 F | 20 % 400" at bounding box center [444, 317] width 771 height 57
click at [533, 228] on span "20 %" at bounding box center [534, 231] width 21 height 14
select select "45624"
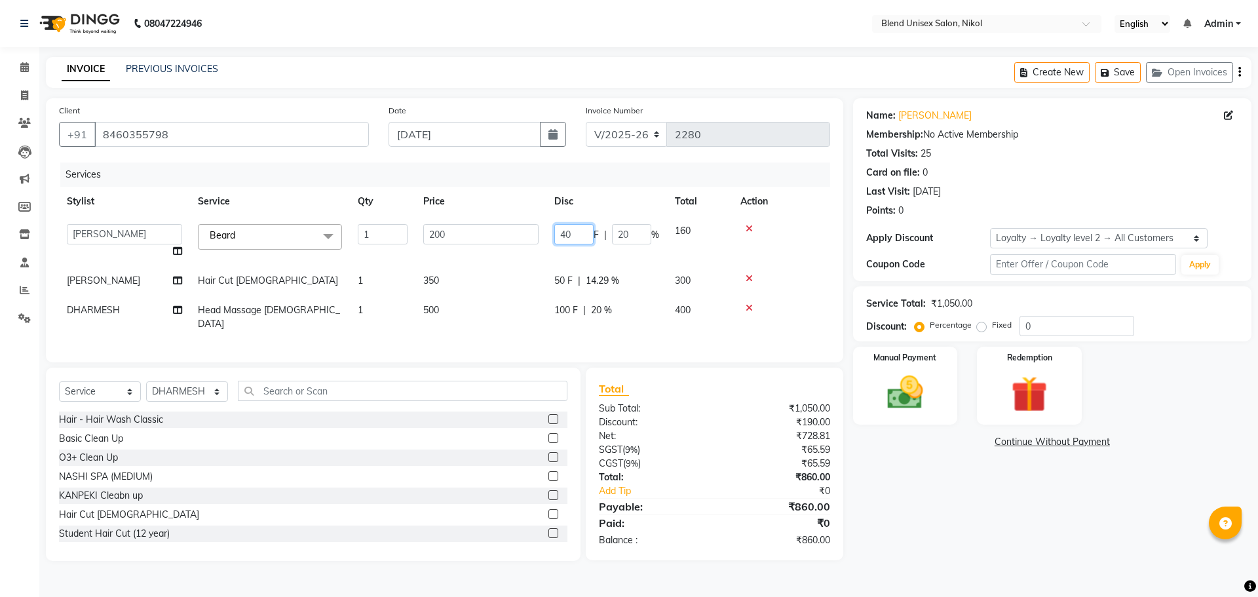
drag, startPoint x: 576, startPoint y: 233, endPoint x: 549, endPoint y: 238, distance: 28.0
click at [549, 238] on td "40 F | 20 %" at bounding box center [606, 241] width 121 height 50
type input "50"
click at [785, 246] on tbody "AJAY NAI AYESHA [PERSON_NAME] [PERSON_NAME] [PERSON_NAME] MEET [PERSON_NAME] [P…" at bounding box center [444, 277] width 771 height 123
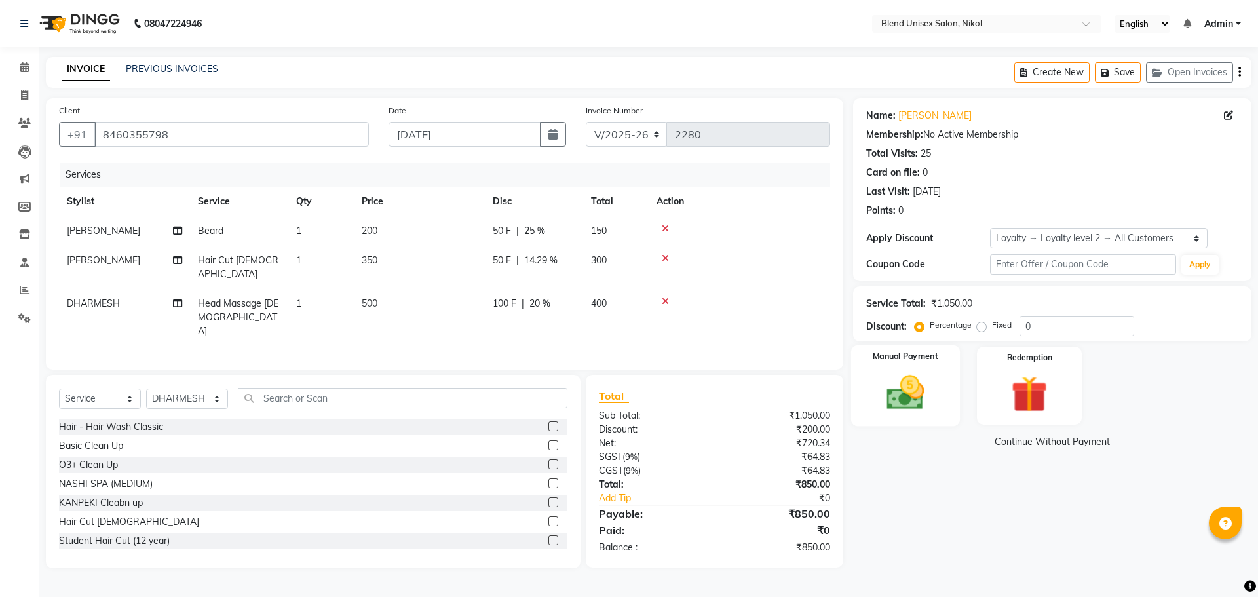
click at [909, 372] on img at bounding box center [905, 392] width 61 height 43
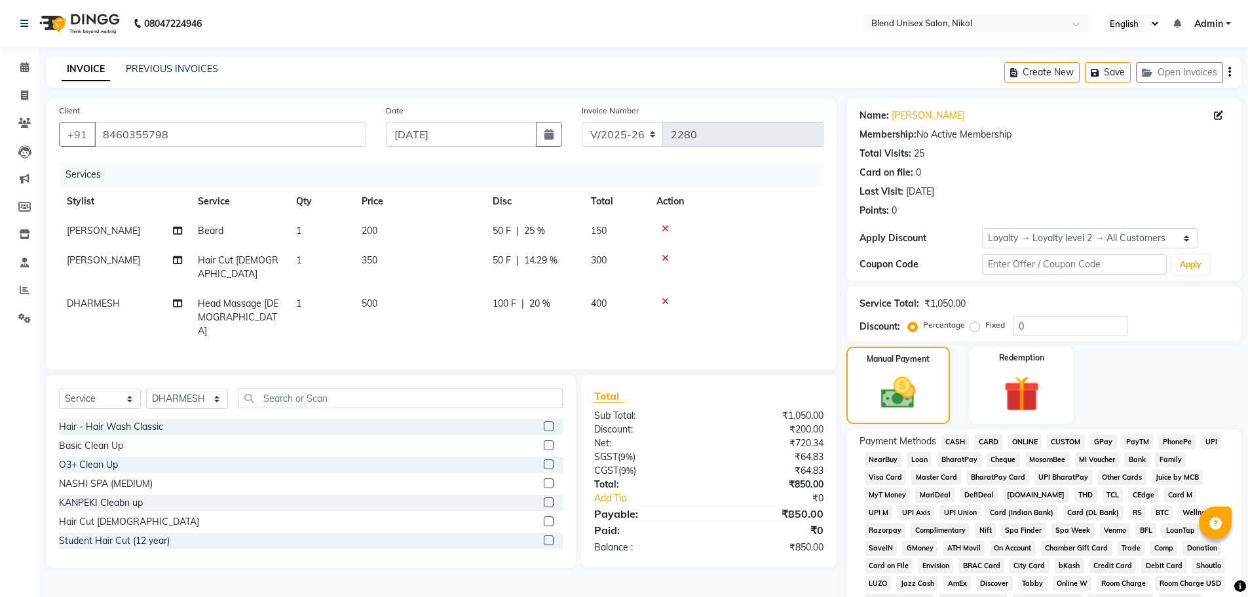
click at [954, 440] on span "CASH" at bounding box center [955, 441] width 28 height 15
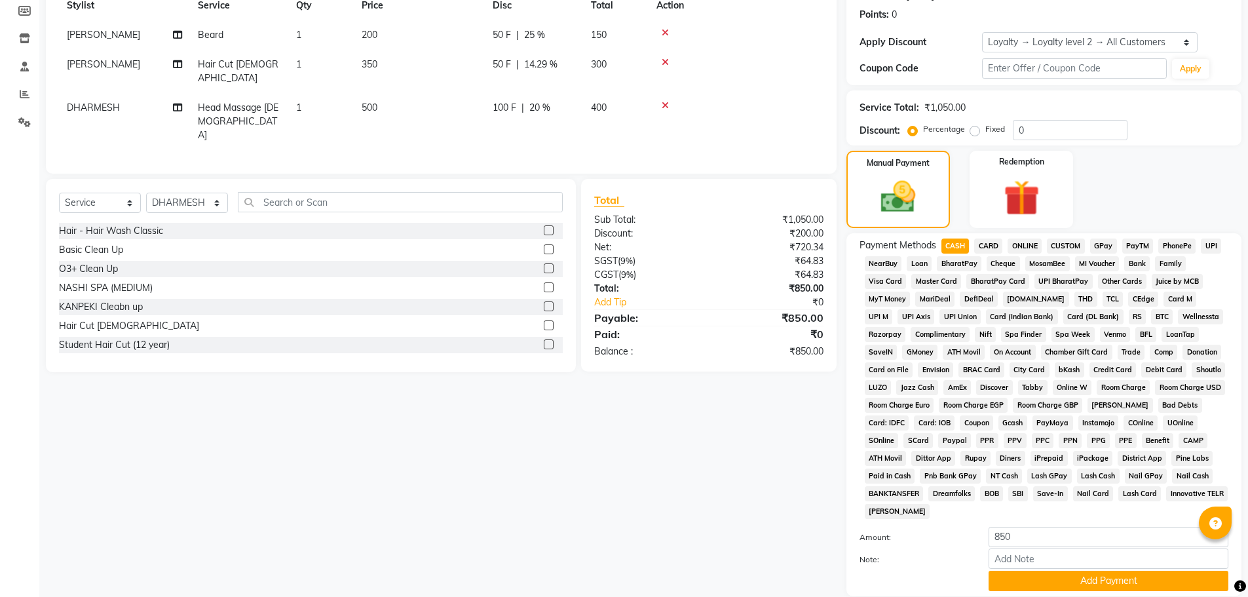
scroll to position [197, 0]
click at [1041, 578] on button "Add Payment" at bounding box center [1109, 580] width 240 height 20
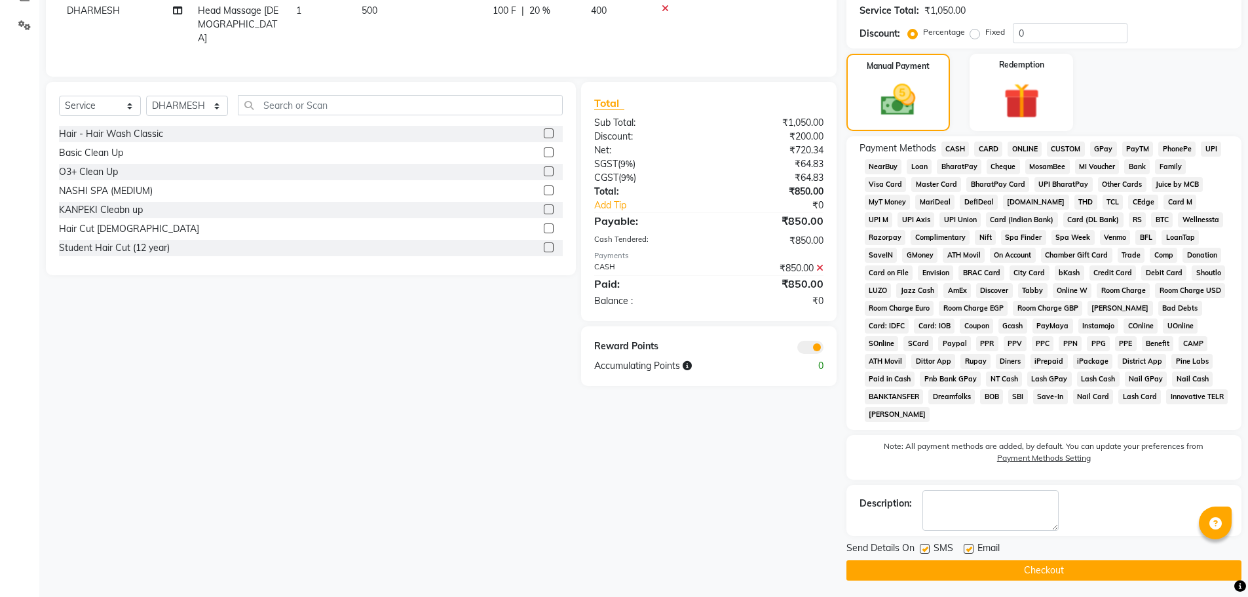
scroll to position [296, 0]
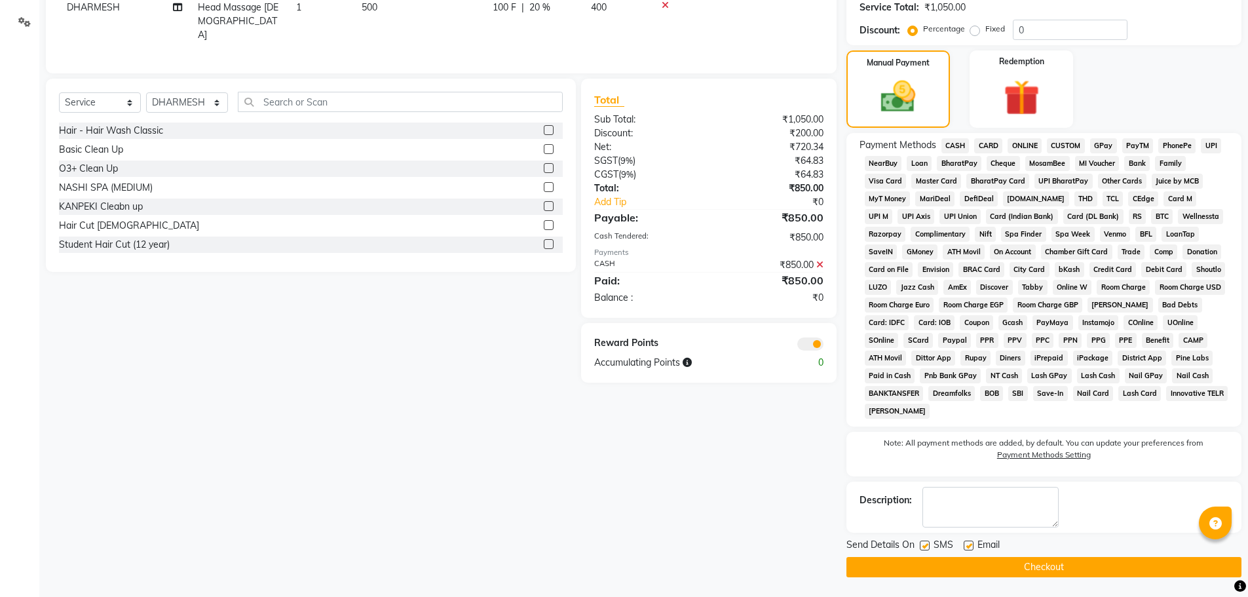
click at [993, 563] on button "Checkout" at bounding box center [1043, 567] width 395 height 20
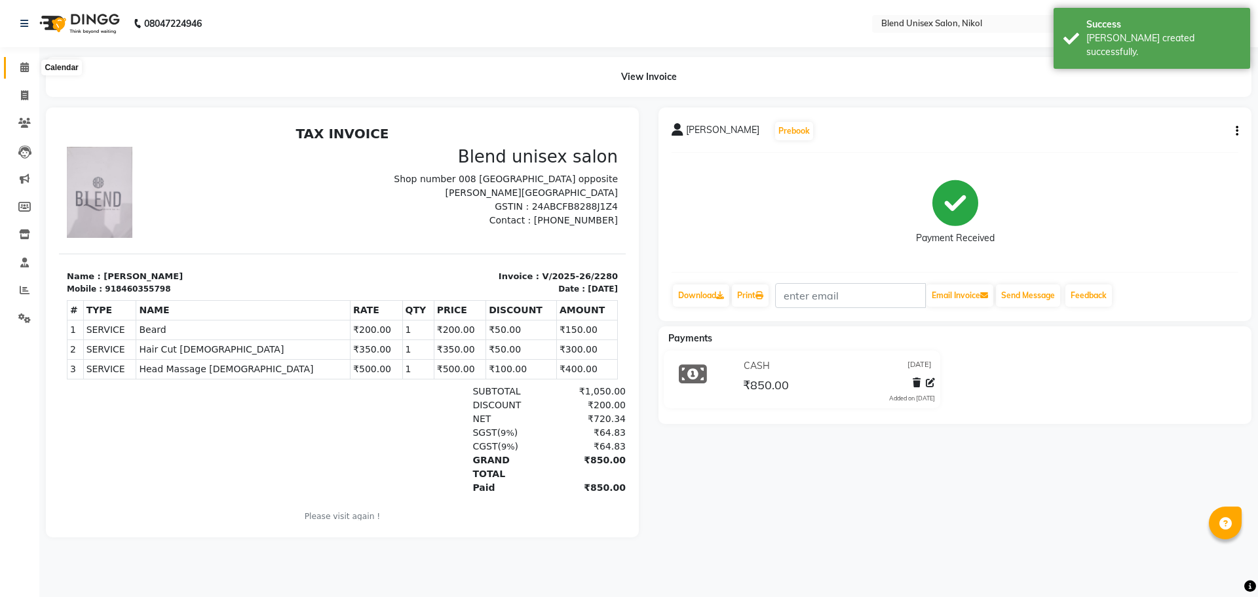
click at [26, 66] on icon at bounding box center [24, 67] width 9 height 10
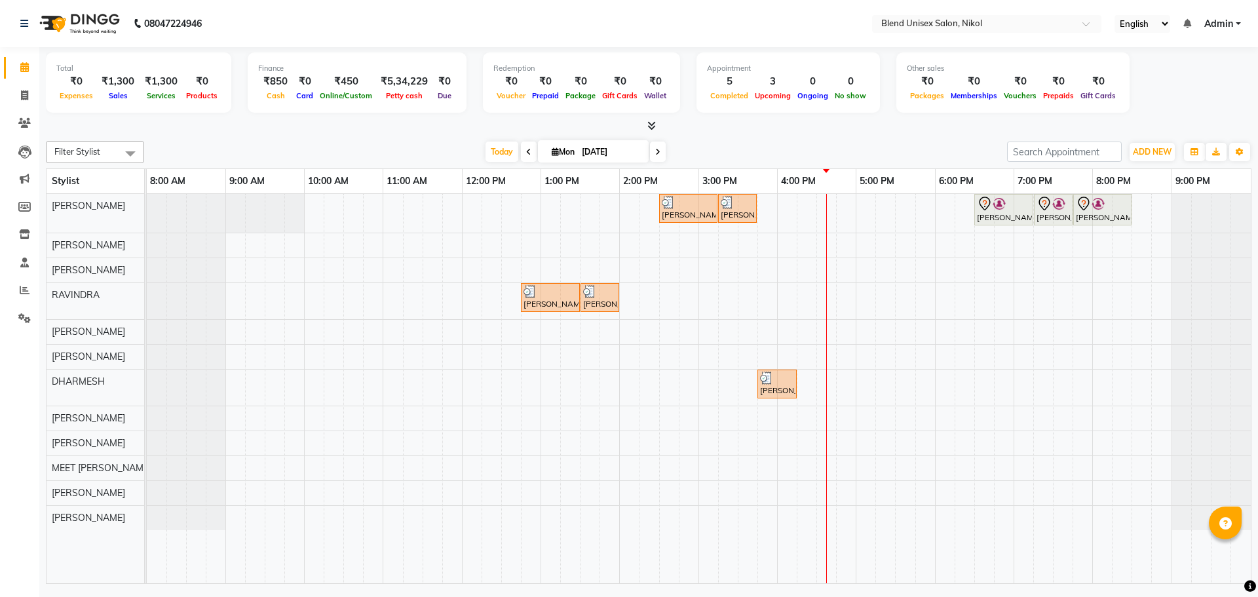
click at [500, 14] on nav "08047224946 Select Location × Blend Unisex Salon, Nikol English ENGLISH Español…" at bounding box center [629, 23] width 1258 height 47
